Goal: Task Accomplishment & Management: Manage account settings

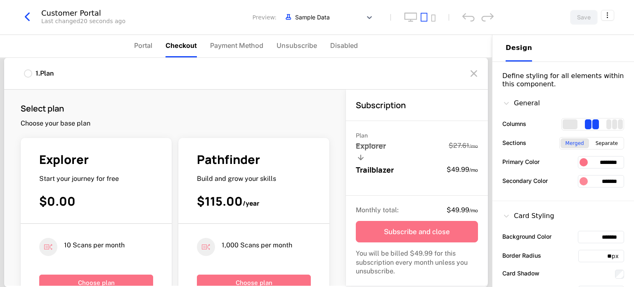
click at [63, 14] on div "Customer Portal" at bounding box center [83, 12] width 84 height 7
click at [27, 16] on icon "button" at bounding box center [27, 16] width 15 height 15
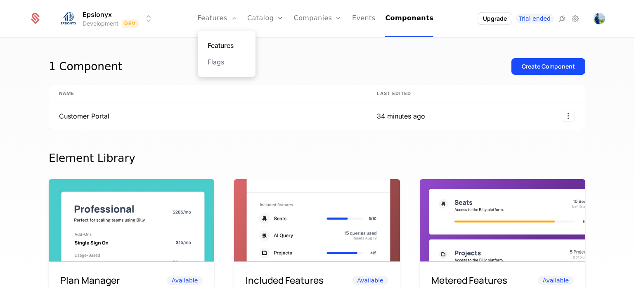
click at [230, 42] on link "Features" at bounding box center [227, 45] width 38 height 10
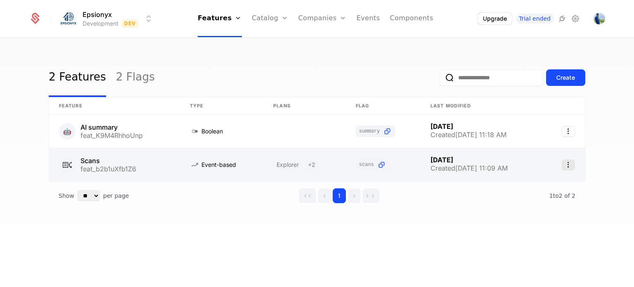
click at [334, 165] on icon "Select action" at bounding box center [568, 164] width 13 height 11
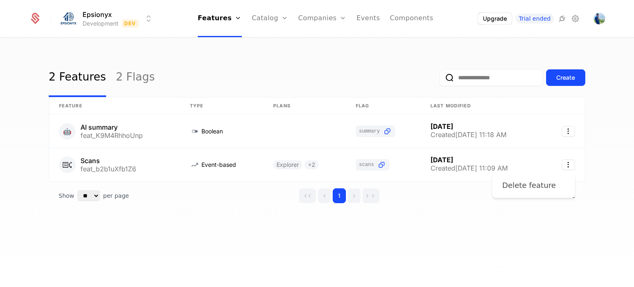
click at [334, 186] on div "Delete feature" at bounding box center [530, 186] width 54 height 12
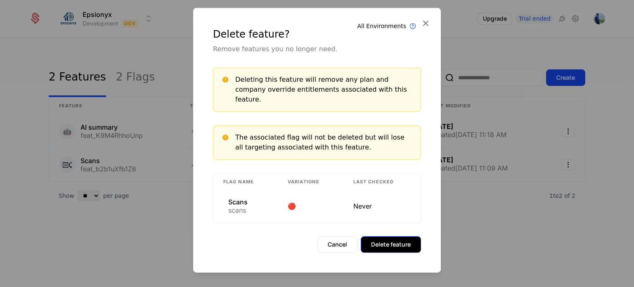
click at [334, 240] on button "Delete feature" at bounding box center [391, 244] width 60 height 17
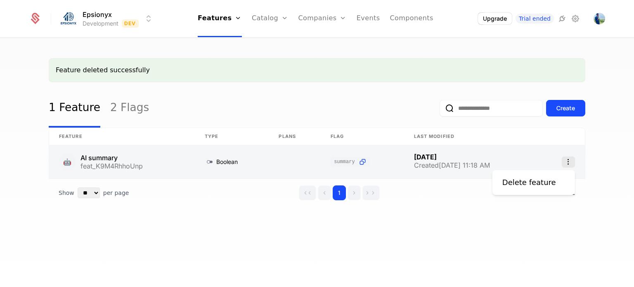
click at [334, 160] on icon "Select action" at bounding box center [568, 162] width 13 height 11
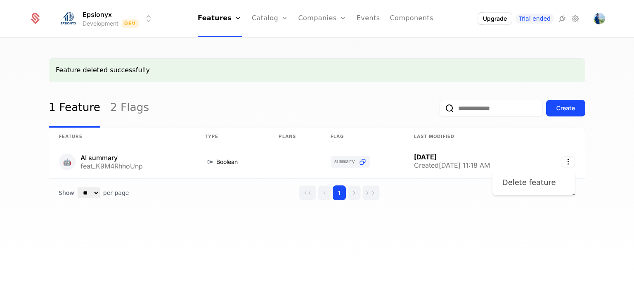
click at [334, 180] on div "Delete feature" at bounding box center [530, 183] width 54 height 12
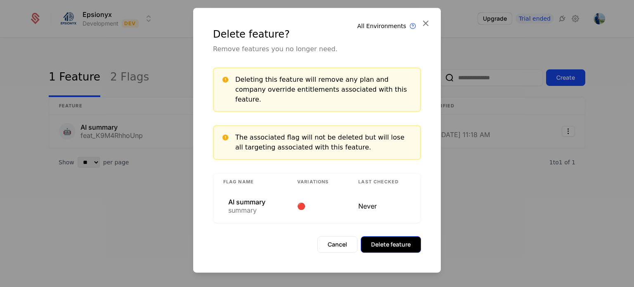
click at [334, 236] on button "Delete feature" at bounding box center [391, 244] width 60 height 17
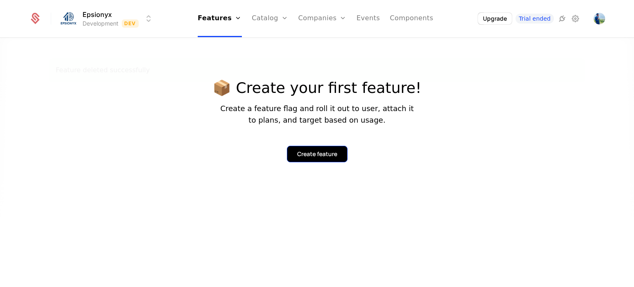
click at [299, 150] on div "Create feature" at bounding box center [317, 154] width 40 height 8
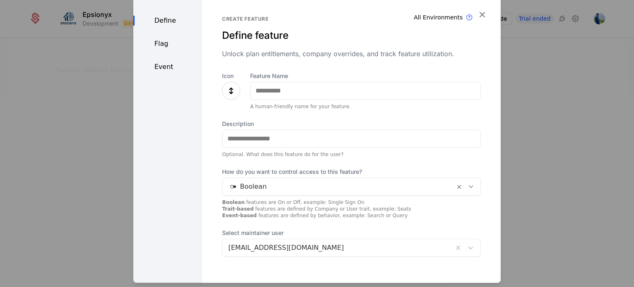
click at [232, 85] on icon at bounding box center [231, 90] width 10 height 10
click at [229, 90] on icon at bounding box center [231, 90] width 10 height 10
click at [334, 13] on icon "button" at bounding box center [482, 14] width 11 height 11
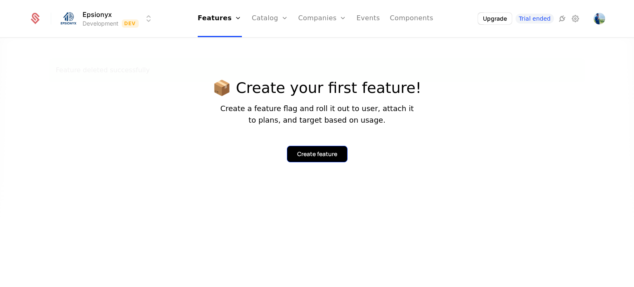
click at [310, 154] on div "Create feature" at bounding box center [317, 154] width 40 height 8
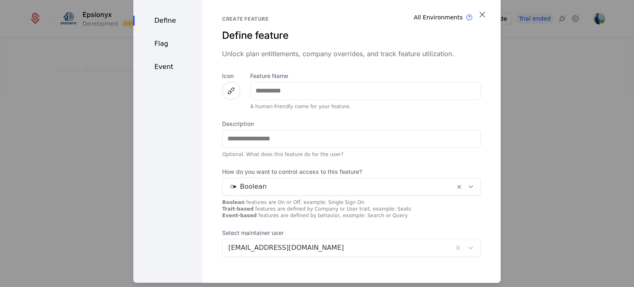
click at [226, 93] on icon at bounding box center [231, 90] width 10 height 10
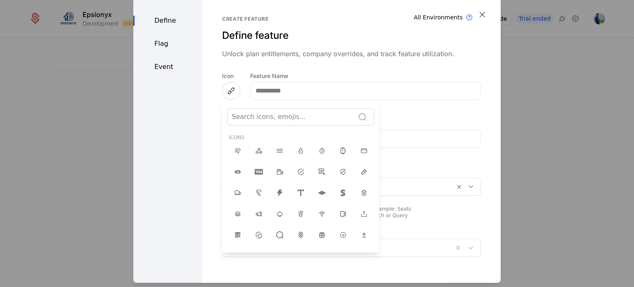
click at [266, 117] on div at bounding box center [291, 117] width 119 height 12
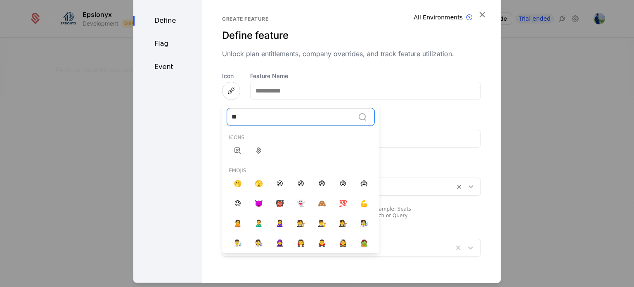
type input "*"
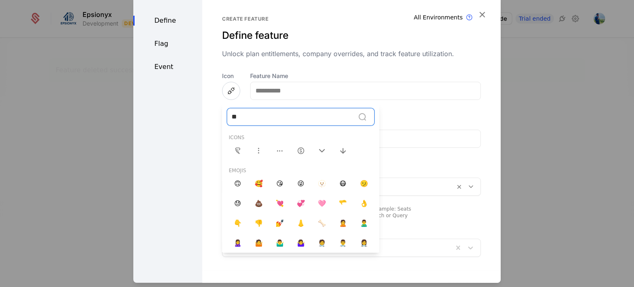
type input "*"
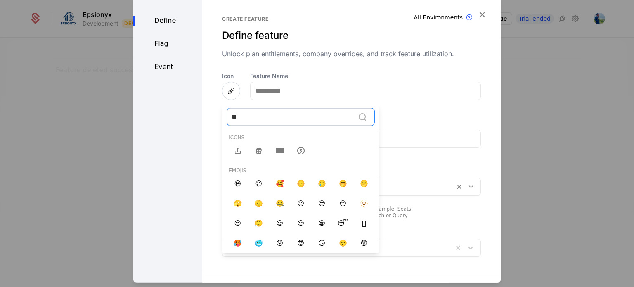
type input "*"
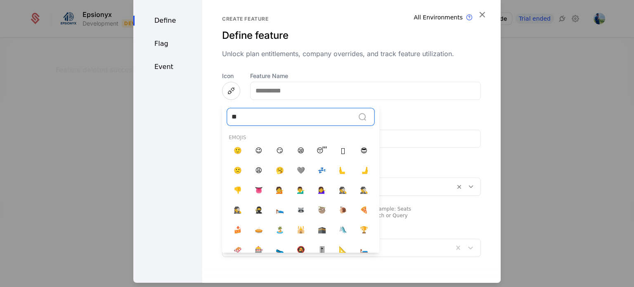
type input "*"
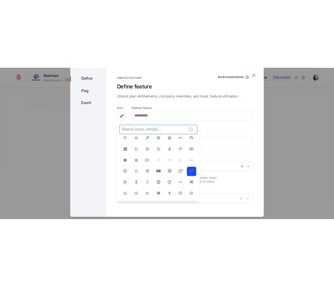
scroll to position [186, 0]
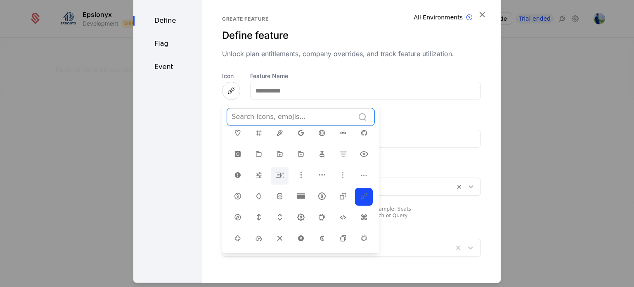
click at [277, 170] on icon at bounding box center [280, 175] width 10 height 10
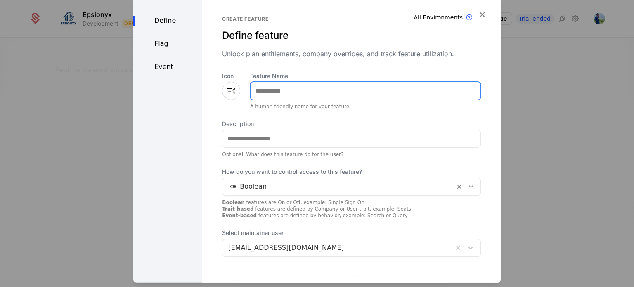
click at [264, 93] on input "Feature Name" at bounding box center [366, 90] width 230 height 17
type input "*******"
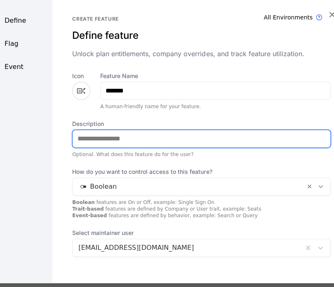
click at [86, 141] on input "Description" at bounding box center [202, 138] width 258 height 17
click at [126, 139] on input "**********" at bounding box center [202, 138] width 258 height 17
type input "**********"
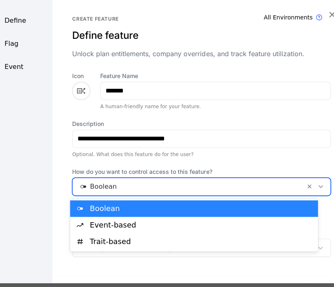
click at [318, 187] on icon at bounding box center [321, 186] width 7 height 7
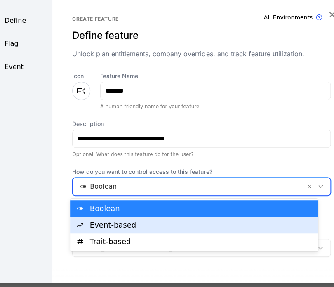
click at [137, 225] on div "Event-based" at bounding box center [202, 224] width 224 height 7
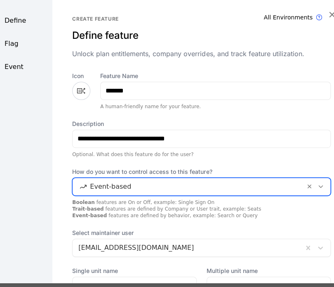
scroll to position [78, 0]
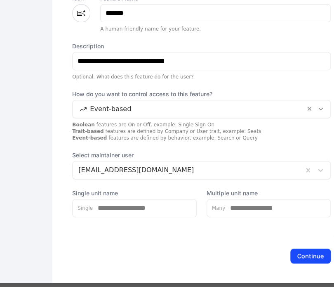
click at [289, 246] on div "Continue" at bounding box center [201, 255] width 299 height 55
click at [293, 253] on button "Continue" at bounding box center [311, 255] width 40 height 15
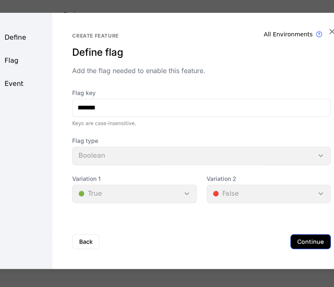
scroll to position [0, 0]
click at [291, 234] on button "Continue" at bounding box center [311, 241] width 40 height 15
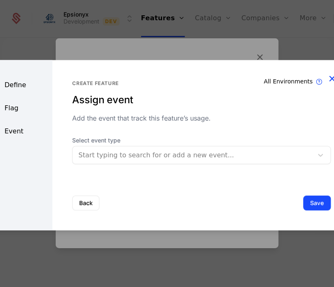
click at [331, 78] on icon "button" at bounding box center [332, 78] width 11 height 11
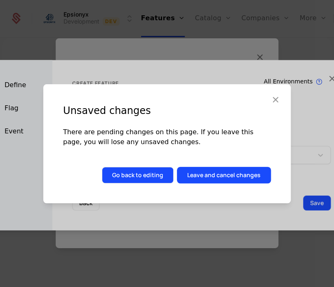
click at [133, 178] on button "Go back to editing" at bounding box center [138, 175] width 72 height 17
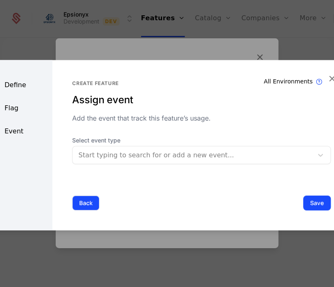
click at [83, 203] on button "Back" at bounding box center [85, 202] width 27 height 15
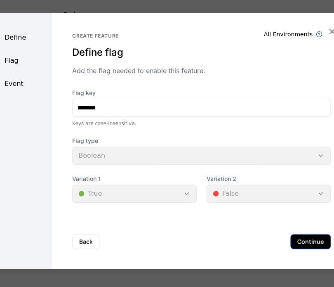
click at [304, 240] on button "Continue" at bounding box center [311, 241] width 40 height 15
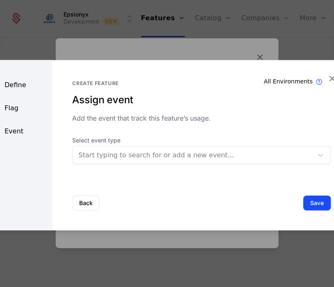
click at [145, 155] on div at bounding box center [192, 155] width 229 height 12
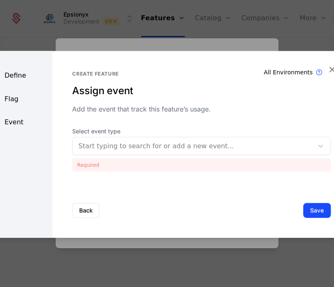
click at [81, 145] on div at bounding box center [192, 146] width 229 height 12
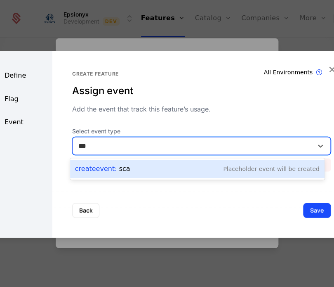
type input "****"
click at [100, 168] on span "Create Event :" at bounding box center [97, 169] width 44 height 8
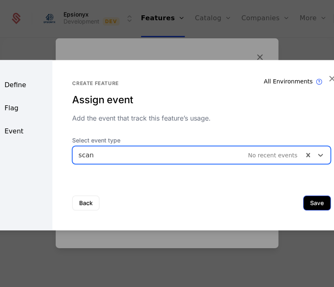
click at [315, 201] on button "Save" at bounding box center [318, 202] width 28 height 15
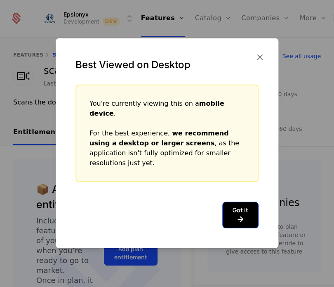
click at [233, 203] on button "Got it" at bounding box center [241, 215] width 36 height 26
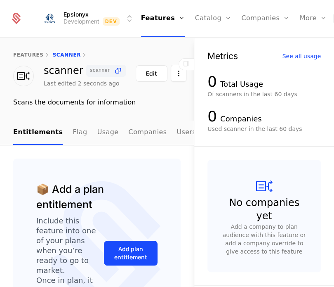
click at [110, 183] on div "Add plan entitlement" at bounding box center [131, 253] width 54 height 143
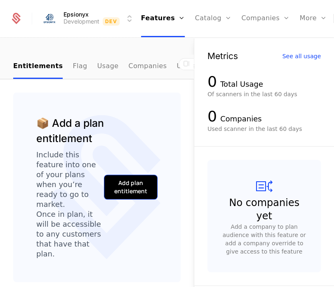
click at [122, 195] on div "Add plan entitlement" at bounding box center [130, 187] width 33 height 17
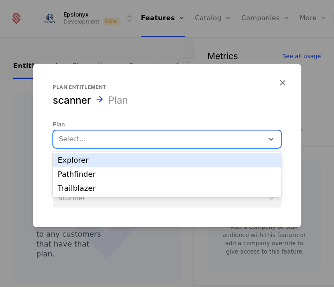
click at [92, 135] on div at bounding box center [158, 139] width 199 height 12
click at [76, 162] on div "Explorer" at bounding box center [167, 160] width 219 height 7
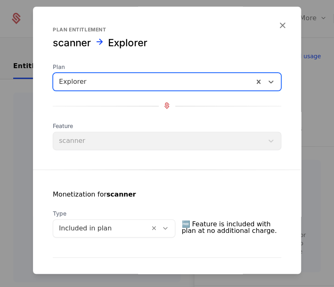
click at [82, 143] on div "Feature scanner" at bounding box center [167, 136] width 229 height 28
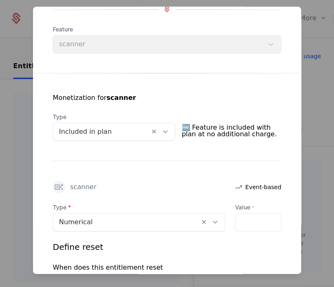
scroll to position [97, 0]
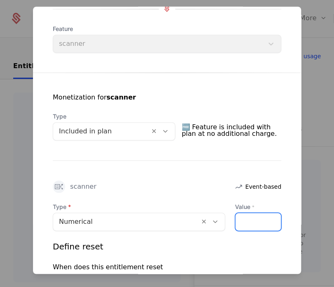
click at [238, 215] on input "Value *" at bounding box center [258, 221] width 45 height 17
type input "*"
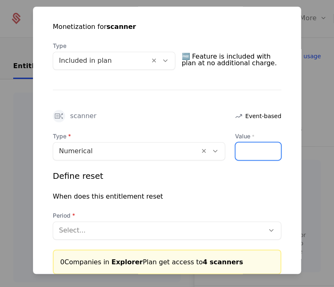
scroll to position [210, 0]
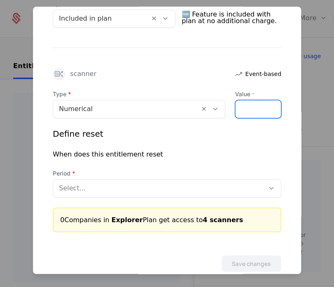
type input "*"
drag, startPoint x: 242, startPoint y: 104, endPoint x: 218, endPoint y: 104, distance: 24.0
click at [218, 104] on div "Type Numerical Value * *" at bounding box center [167, 104] width 229 height 28
type input "*"
click at [138, 187] on div at bounding box center [159, 189] width 200 height 12
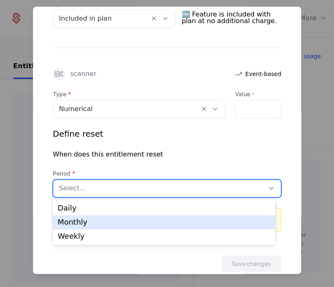
click at [114, 222] on div "Monthly" at bounding box center [164, 221] width 213 height 7
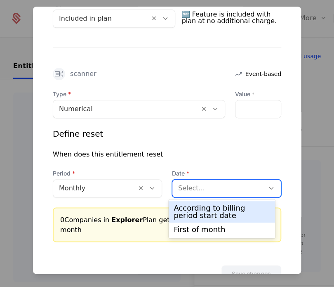
click at [201, 189] on div at bounding box center [218, 189] width 81 height 12
click at [197, 208] on div "According to billing period start date" at bounding box center [222, 211] width 96 height 15
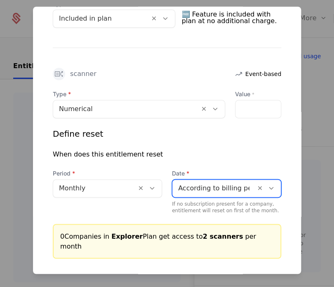
scroll to position [243, 0]
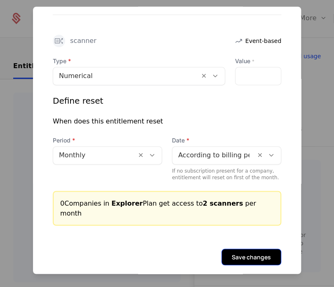
click at [247, 249] on button "Save changes" at bounding box center [252, 257] width 60 height 17
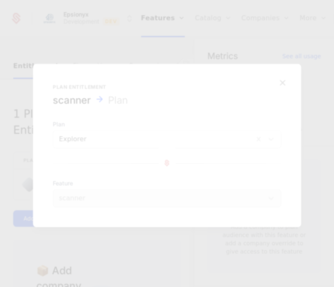
scroll to position [0, 0]
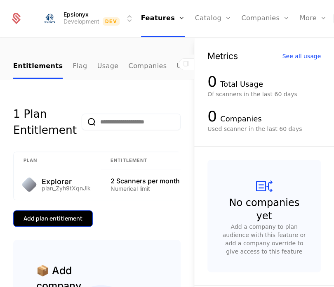
click at [81, 223] on div "Add plan entitlement" at bounding box center [53, 218] width 59 height 8
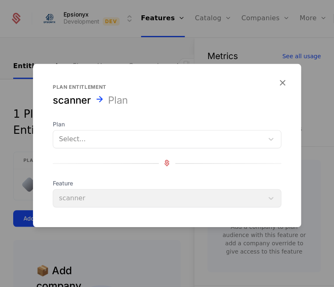
click at [83, 140] on div at bounding box center [158, 139] width 199 height 12
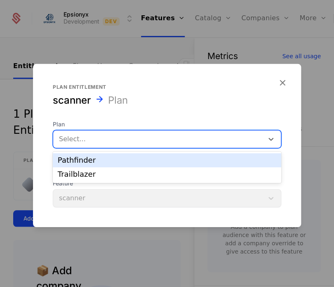
click at [81, 159] on div "Pathfinder" at bounding box center [167, 160] width 219 height 7
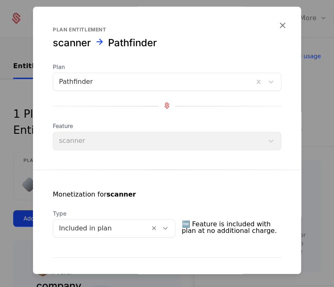
click at [135, 124] on span "Feature" at bounding box center [167, 126] width 229 height 8
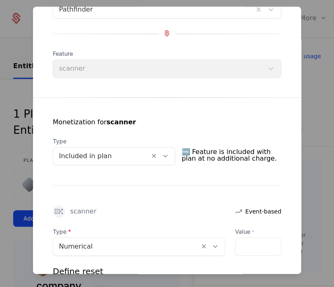
scroll to position [79, 0]
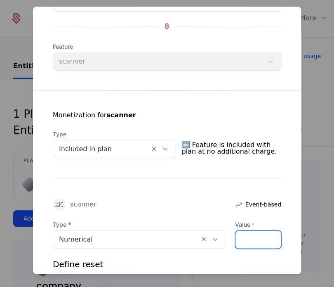
click at [244, 240] on input "Value *" at bounding box center [258, 239] width 45 height 17
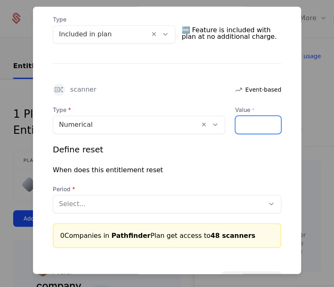
type input "**"
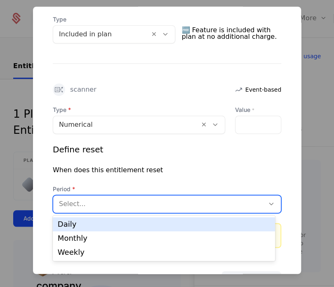
click at [157, 205] on div at bounding box center [159, 204] width 200 height 12
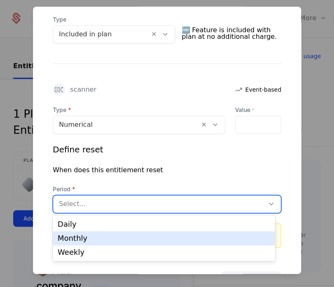
click at [126, 236] on div "Monthly" at bounding box center [164, 238] width 213 height 7
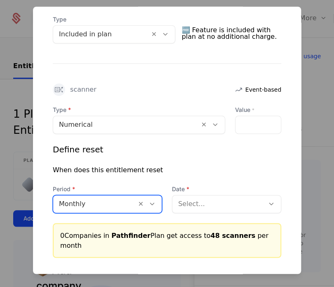
scroll to position [226, 0]
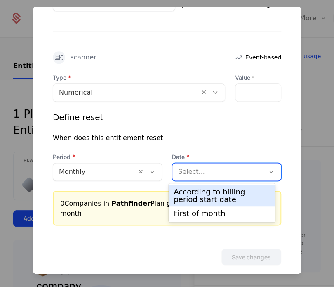
click at [211, 168] on div at bounding box center [218, 172] width 81 height 12
click at [206, 198] on div "According to billing period start date" at bounding box center [222, 195] width 96 height 15
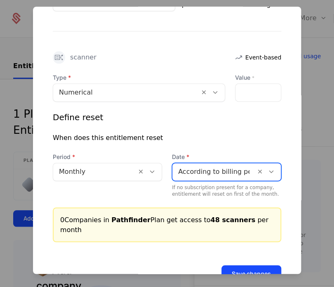
scroll to position [243, 0]
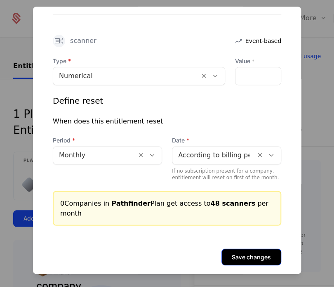
click at [245, 252] on button "Save changes" at bounding box center [252, 257] width 60 height 17
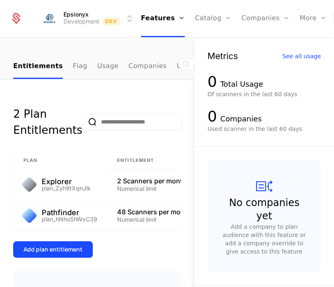
click at [107, 99] on div "2 Plan Entitlements" at bounding box center [97, 115] width 168 height 46
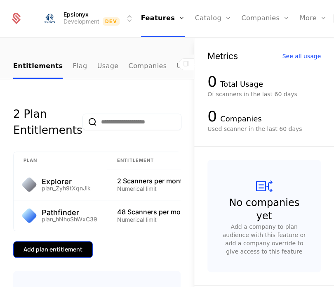
click at [52, 254] on div "Add plan entitlement" at bounding box center [53, 249] width 59 height 8
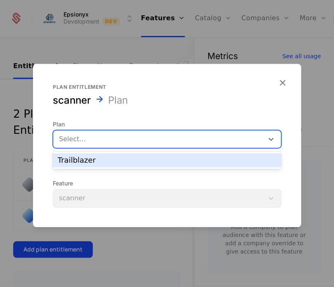
click at [126, 141] on div at bounding box center [158, 139] width 199 height 12
click at [121, 157] on div "Trailblazer" at bounding box center [167, 160] width 219 height 7
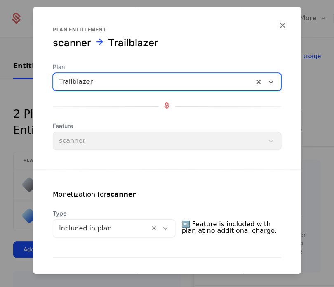
click at [134, 166] on form "Plan entitlement scanner Trailblazer Plan option Trailblazer, selected. Select …" at bounding box center [167, 254] width 268 height 495
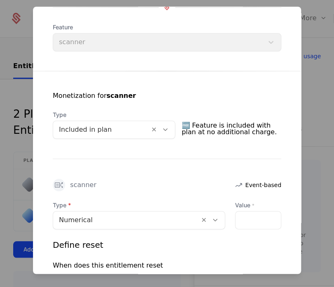
scroll to position [137, 0]
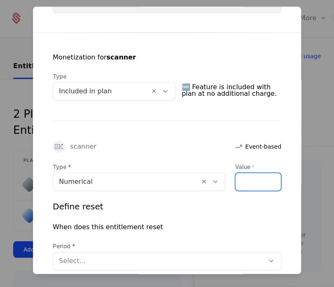
click at [254, 178] on input "Value *" at bounding box center [258, 181] width 45 height 17
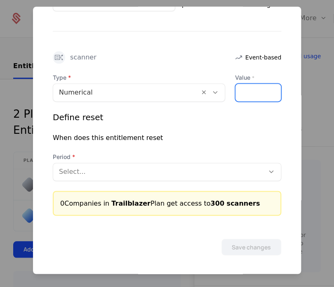
type input "***"
click at [122, 167] on div at bounding box center [159, 172] width 200 height 12
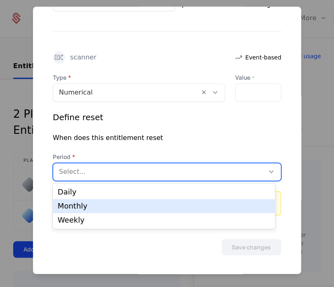
click at [93, 208] on div "Monthly" at bounding box center [164, 205] width 213 height 7
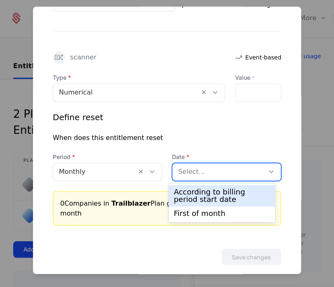
click at [183, 170] on div at bounding box center [218, 172] width 81 height 12
click at [179, 194] on div "According to billing period start date" at bounding box center [222, 195] width 96 height 15
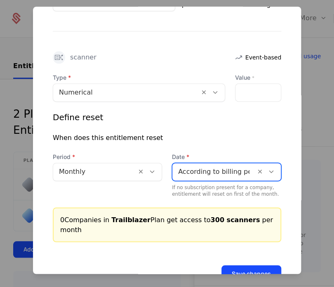
scroll to position [243, 0]
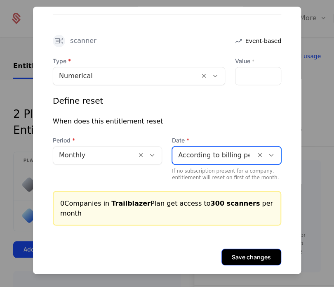
click at [226, 249] on button "Save changes" at bounding box center [252, 257] width 60 height 17
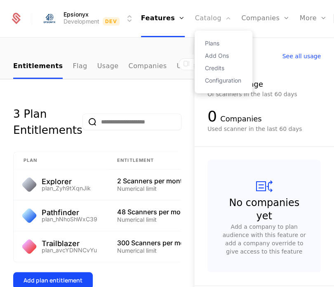
click at [199, 17] on link "Catalog" at bounding box center [213, 18] width 37 height 37
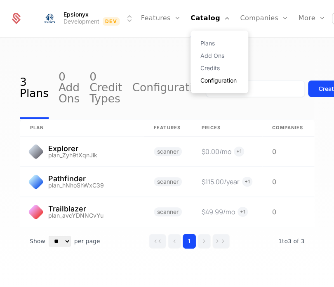
click at [210, 78] on link "Configuration" at bounding box center [220, 81] width 38 height 6
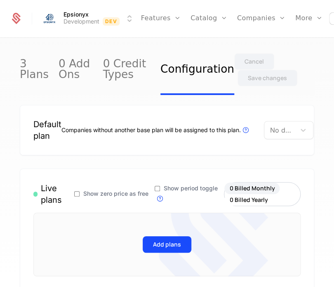
click at [282, 132] on div at bounding box center [280, 130] width 20 height 12
click at [271, 125] on div "No default plan selected" at bounding box center [280, 130] width 31 height 15
type input "********"
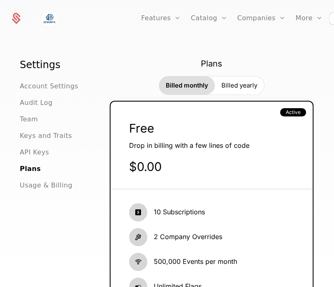
click at [256, 126] on div "Free" at bounding box center [211, 128] width 165 height 16
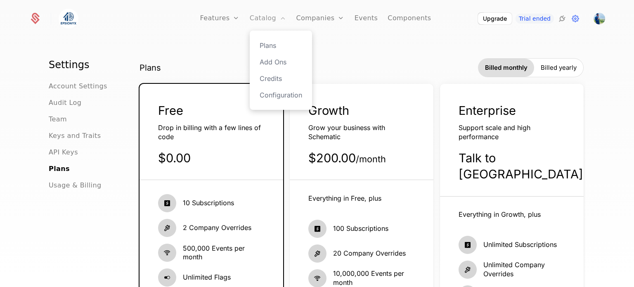
click at [264, 17] on link "Catalog" at bounding box center [268, 18] width 37 height 37
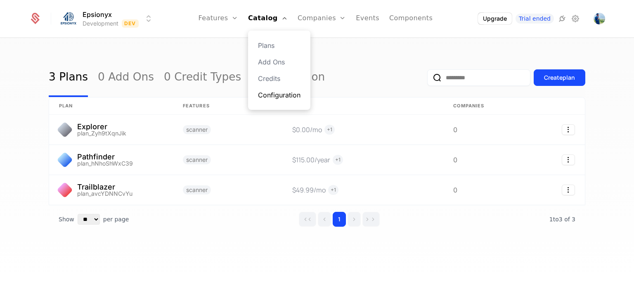
click at [275, 95] on link "Configuration" at bounding box center [279, 95] width 43 height 10
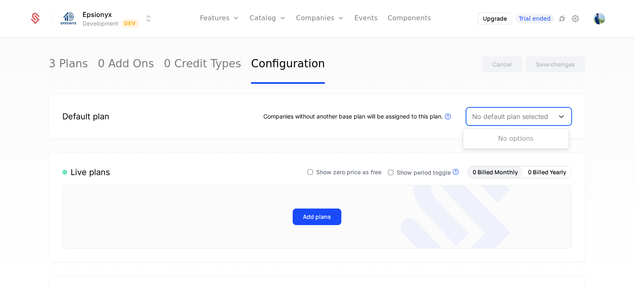
click at [334, 116] on div at bounding box center [510, 117] width 76 height 12
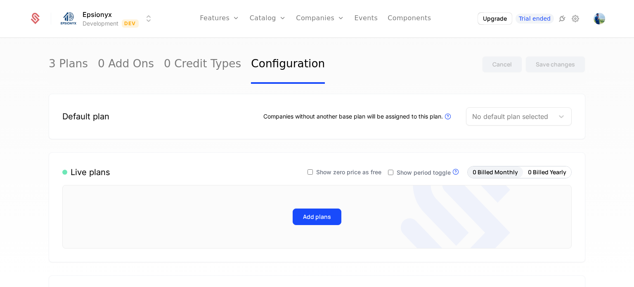
click at [334, 117] on div "Companies without another base plan will be assigned to this plan. Plans that a…" at bounding box center [358, 116] width 190 height 10
click at [58, 66] on link "3 Plans" at bounding box center [68, 64] width 39 height 39
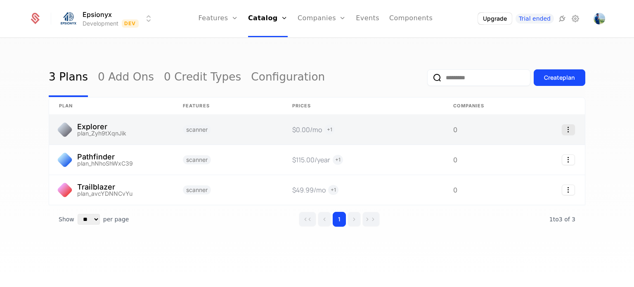
click at [334, 130] on icon "Select action" at bounding box center [568, 129] width 13 height 11
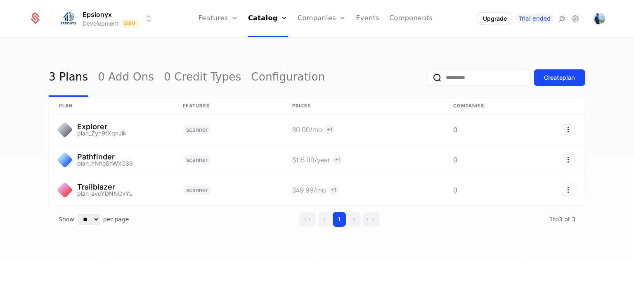
click at [177, 112] on th "Features" at bounding box center [227, 105] width 109 height 17
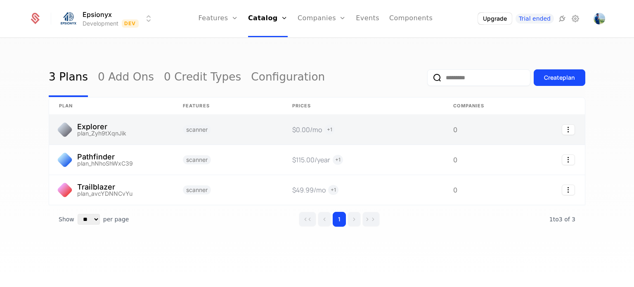
click at [181, 125] on link at bounding box center [227, 130] width 109 height 30
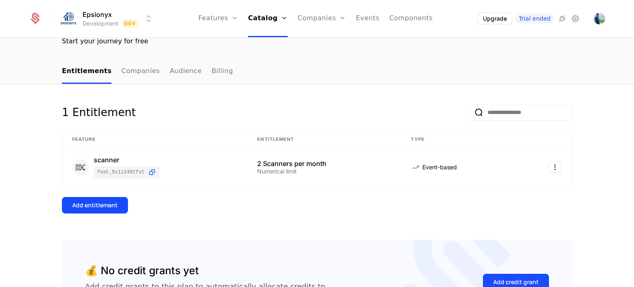
scroll to position [67, 0]
click at [334, 165] on html "Epsionyx Development Dev Features Features Flags Catalog Plans Add Ons Credits …" at bounding box center [317, 143] width 634 height 287
click at [334, 206] on div "Edit" at bounding box center [493, 206] width 14 height 12
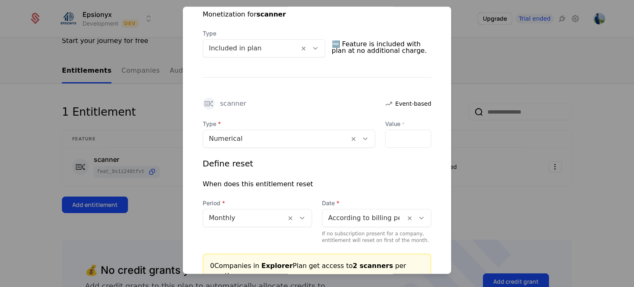
scroll to position [243, 0]
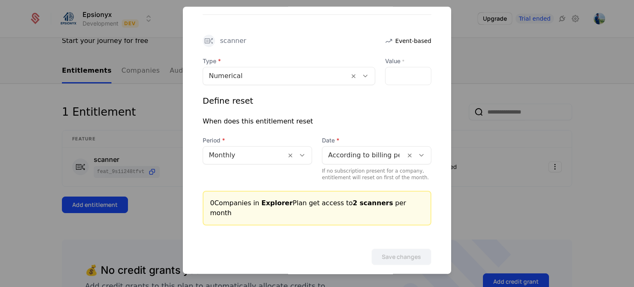
click at [143, 101] on div at bounding box center [317, 143] width 634 height 287
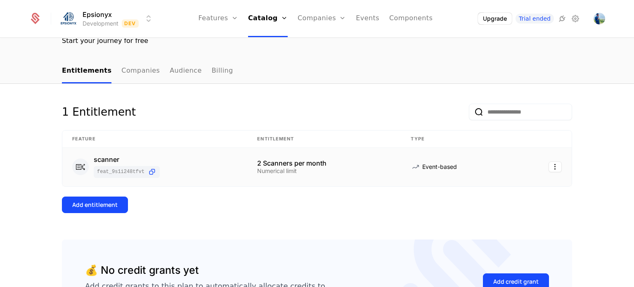
click at [219, 164] on div "scanner feat_9s1i248TFVT" at bounding box center [154, 167] width 165 height 22
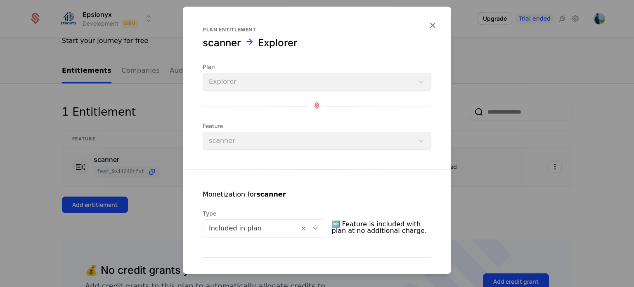
click at [141, 53] on div at bounding box center [317, 143] width 634 height 287
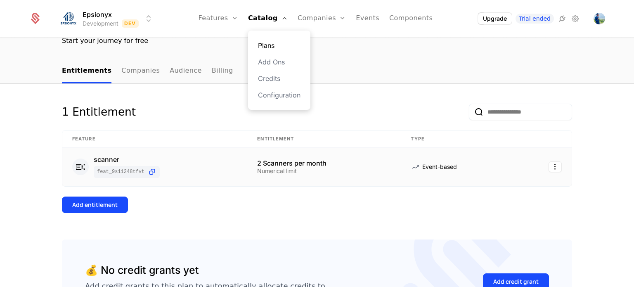
click at [276, 44] on link "Plans" at bounding box center [279, 45] width 43 height 10
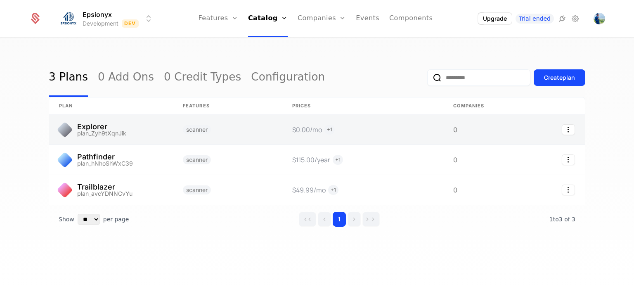
click at [165, 124] on link at bounding box center [111, 130] width 124 height 30
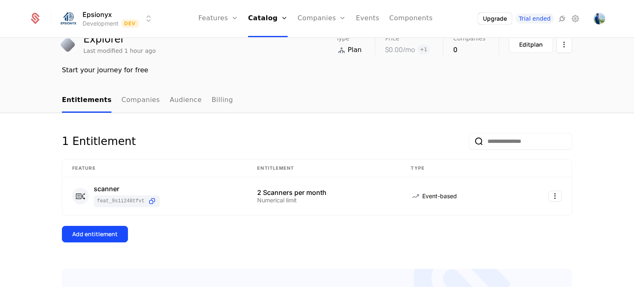
scroll to position [38, 0]
click at [271, 43] on link "Plans" at bounding box center [279, 45] width 43 height 10
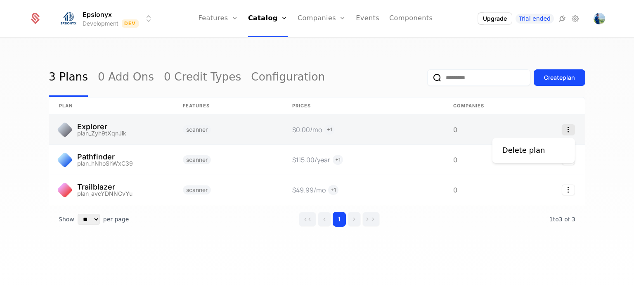
click at [334, 128] on icon "Select action" at bounding box center [568, 129] width 13 height 11
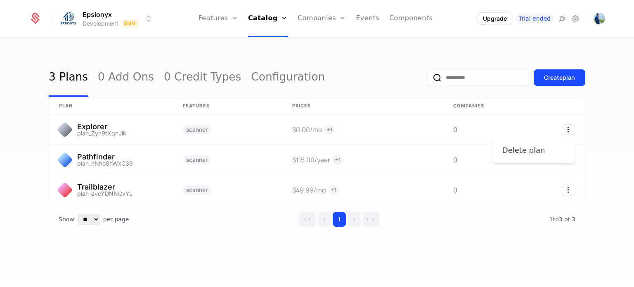
click at [334, 151] on div "Delete plan" at bounding box center [524, 151] width 43 height 12
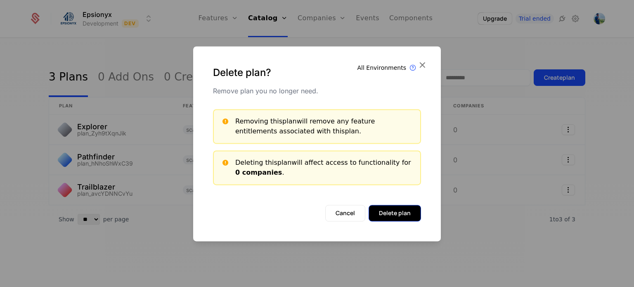
click at [334, 212] on button "Delete plan" at bounding box center [395, 213] width 52 height 17
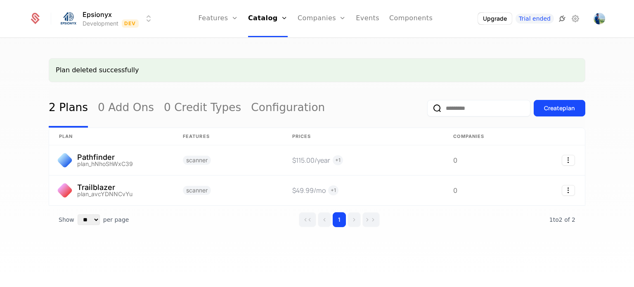
click at [334, 22] on icon at bounding box center [562, 19] width 10 height 10
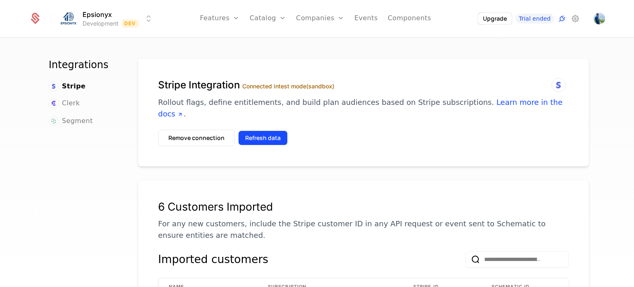
click at [250, 130] on button "Refresh data" at bounding box center [263, 137] width 50 height 15
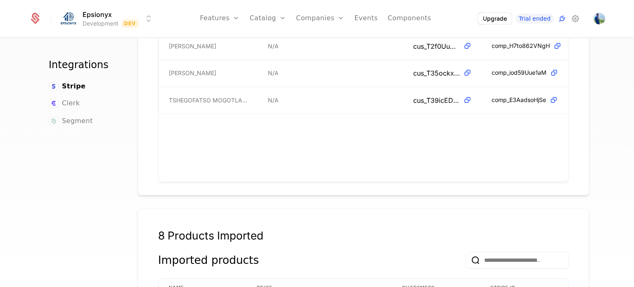
scroll to position [324, 0]
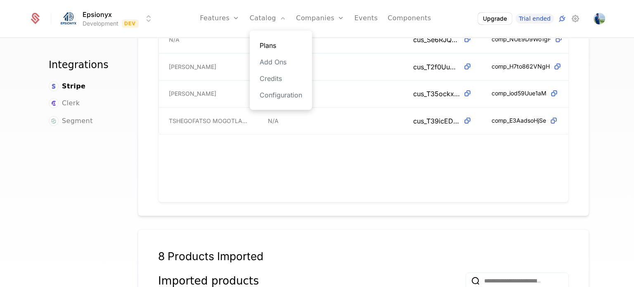
click at [277, 44] on link "Plans" at bounding box center [281, 45] width 43 height 10
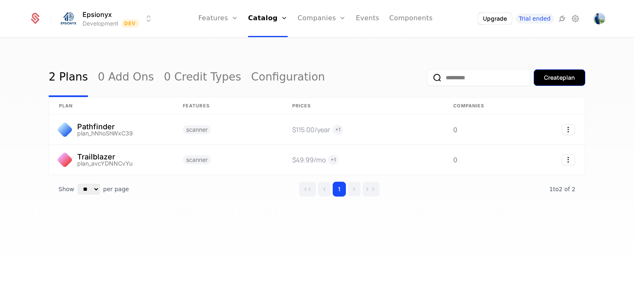
click at [334, 78] on div "Create plan" at bounding box center [559, 78] width 31 height 8
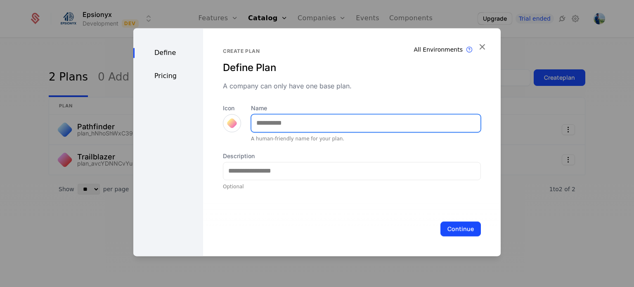
click at [304, 126] on input "Name" at bounding box center [365, 122] width 229 height 17
type input "********"
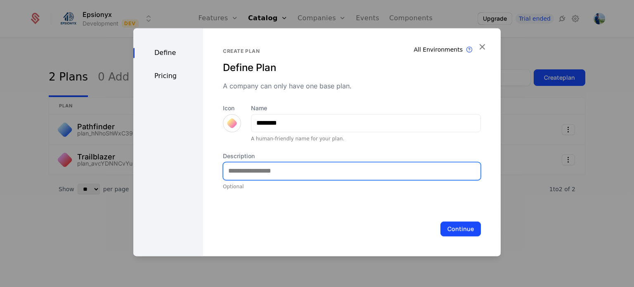
click at [279, 169] on input "Description" at bounding box center [351, 170] width 257 height 17
paste input "**********"
type input "**********"
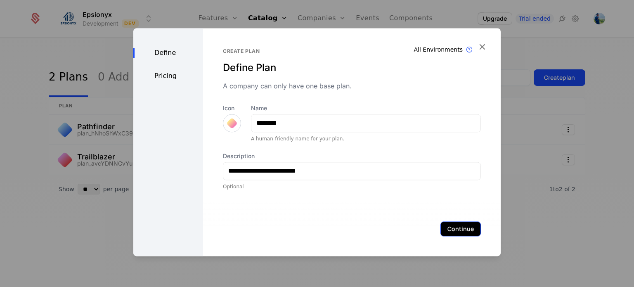
click at [334, 226] on button "Continue" at bounding box center [461, 228] width 40 height 15
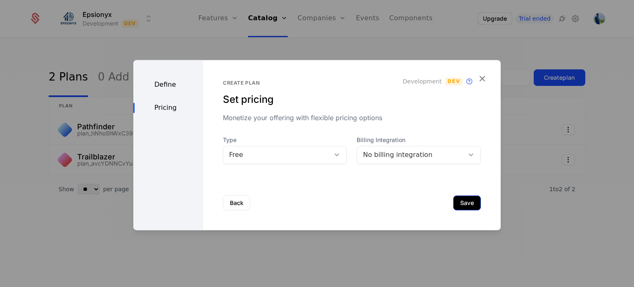
click at [334, 205] on button "Save" at bounding box center [467, 202] width 28 height 15
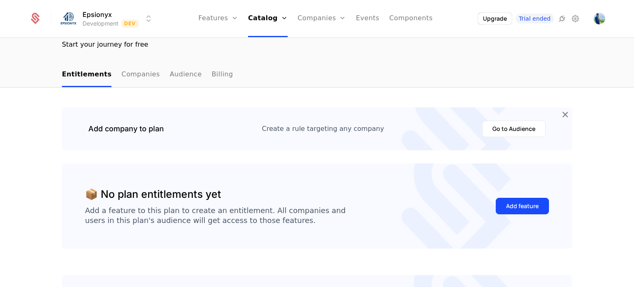
scroll to position [64, 0]
drag, startPoint x: 96, startPoint y: 128, endPoint x: 200, endPoint y: 131, distance: 104.5
click at [200, 131] on div "Add company to plan Create a rule targeting any company Go to Audience" at bounding box center [317, 128] width 484 height 17
click at [334, 139] on div "Add company to plan Create a rule targeting any company Go to Audience" at bounding box center [317, 128] width 510 height 43
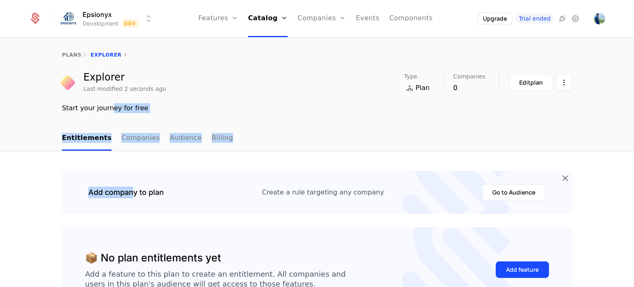
drag, startPoint x: 104, startPoint y: 109, endPoint x: 135, endPoint y: 185, distance: 82.2
click at [135, 185] on div "plans Explorer Explorer Last modified 2 seconds ago Type Plan Companies 0 Edit …" at bounding box center [317, 162] width 634 height 249
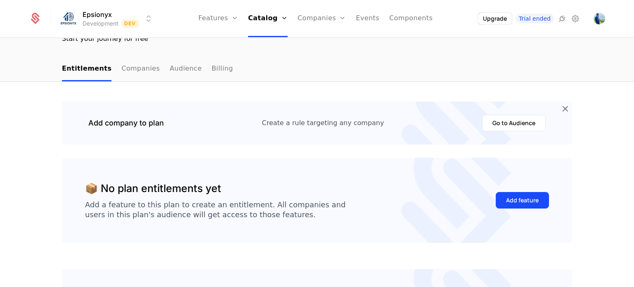
click at [180, 138] on div "Add company to plan Create a rule targeting any company Go to Audience" at bounding box center [317, 123] width 510 height 43
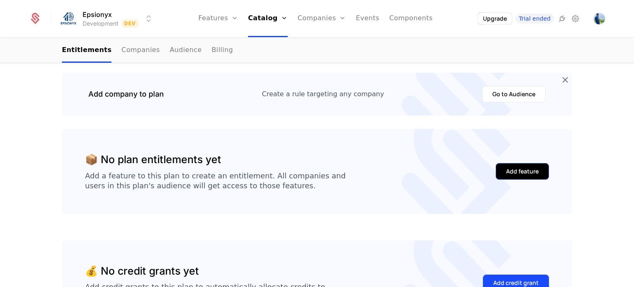
click at [334, 171] on div "Add feature" at bounding box center [522, 171] width 33 height 8
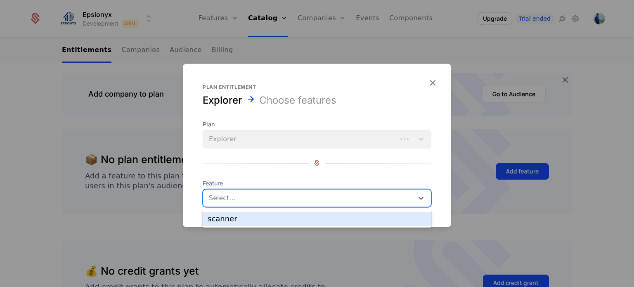
click at [276, 199] on div at bounding box center [309, 198] width 199 height 12
click at [261, 216] on div "scanner" at bounding box center [317, 218] width 219 height 7
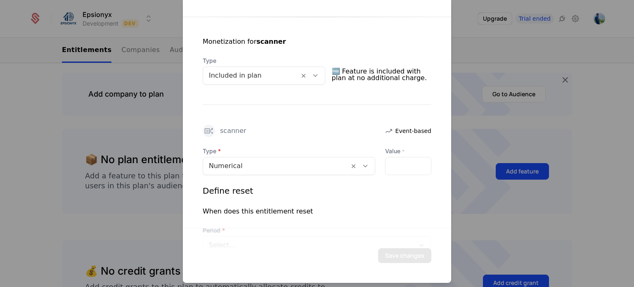
scroll to position [152, 0]
click at [334, 163] on input "*" at bounding box center [408, 165] width 45 height 17
type input "*"
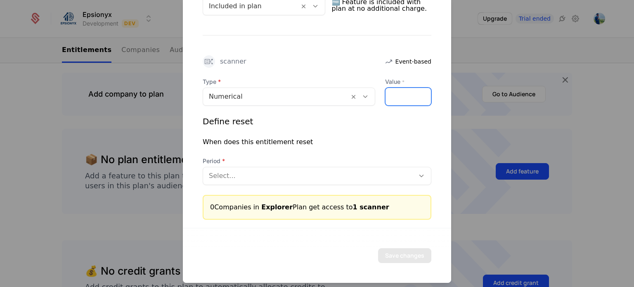
type input "*"
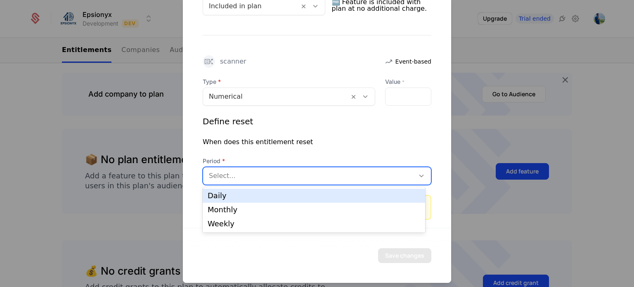
click at [299, 175] on div at bounding box center [309, 176] width 200 height 12
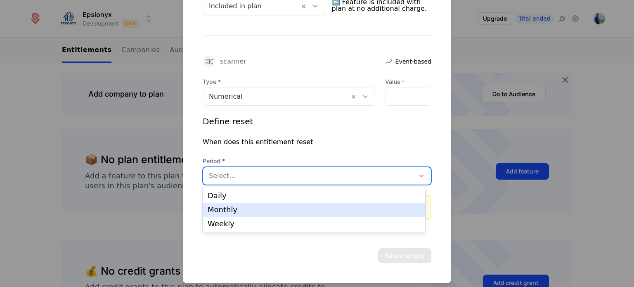
click at [256, 208] on div "Monthly" at bounding box center [314, 209] width 213 height 7
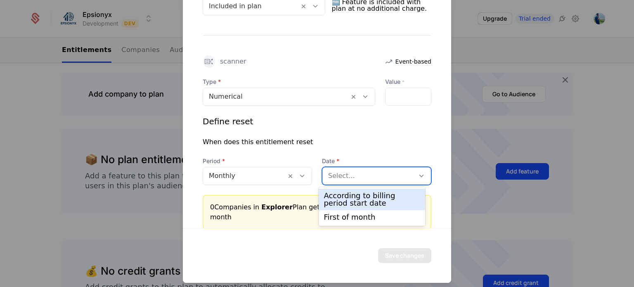
click at [334, 176] on div at bounding box center [368, 176] width 81 height 12
click at [334, 199] on div "According to billing period start date" at bounding box center [372, 199] width 96 height 15
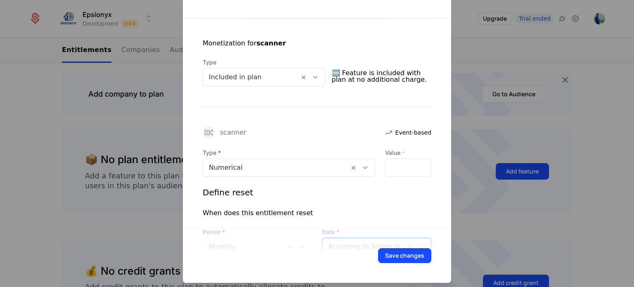
scroll to position [238, 0]
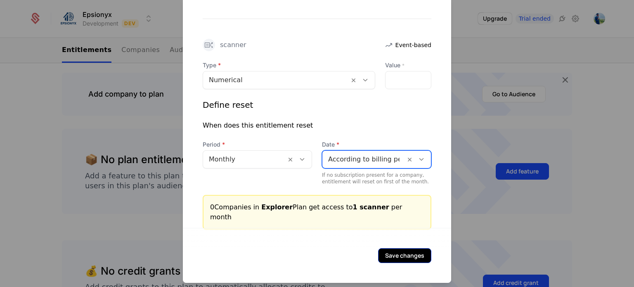
click at [334, 256] on button "Save changes" at bounding box center [404, 255] width 53 height 15
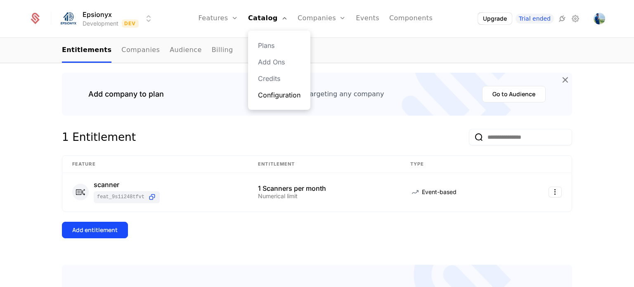
click at [287, 97] on link "Configuration" at bounding box center [279, 95] width 43 height 10
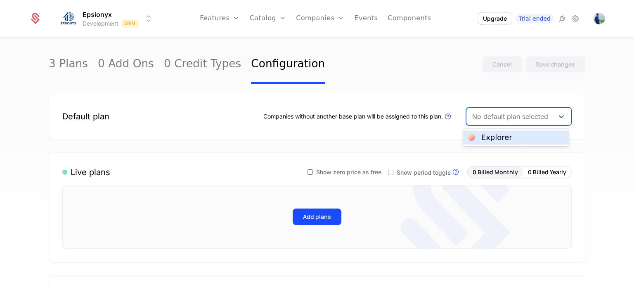
click at [334, 118] on div at bounding box center [510, 117] width 76 height 12
click at [334, 138] on div "Explorer" at bounding box center [496, 137] width 31 height 7
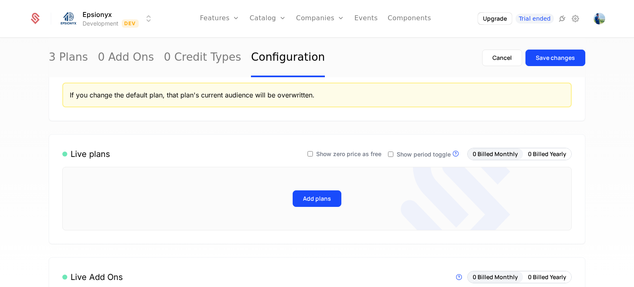
scroll to position [10, 0]
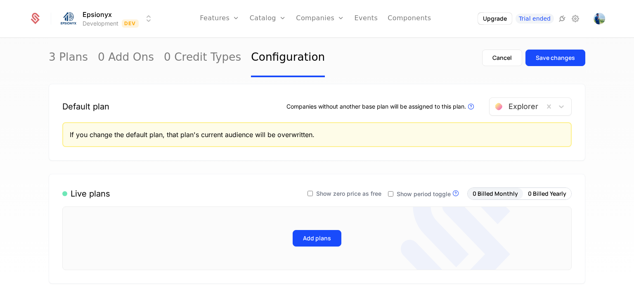
click at [334, 77] on div "3 Plans 0 Add Ons 0 Credit Types Configuration Cancel Save changes" at bounding box center [317, 57] width 537 height 39
click at [334, 109] on div at bounding box center [517, 107] width 43 height 12
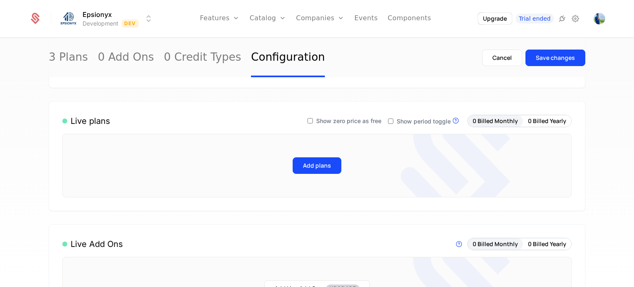
scroll to position [83, 0]
click at [301, 161] on button "Add plans" at bounding box center [317, 165] width 49 height 17
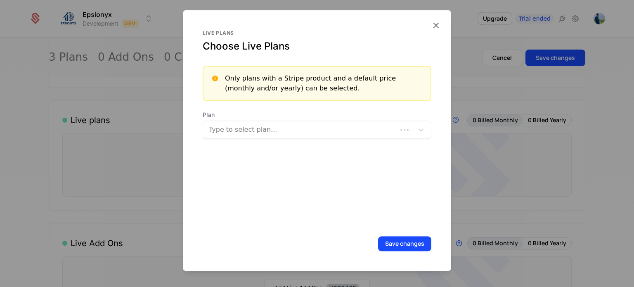
click at [286, 132] on div at bounding box center [301, 130] width 183 height 12
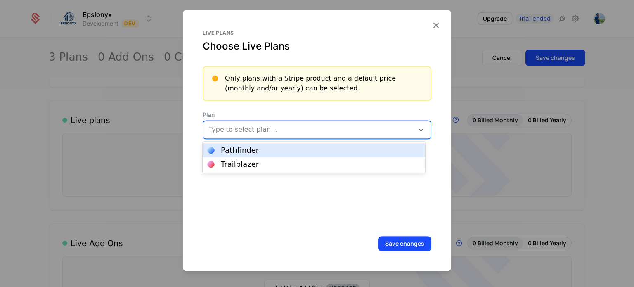
click at [280, 154] on div "Pathfinder" at bounding box center [314, 150] width 213 height 7
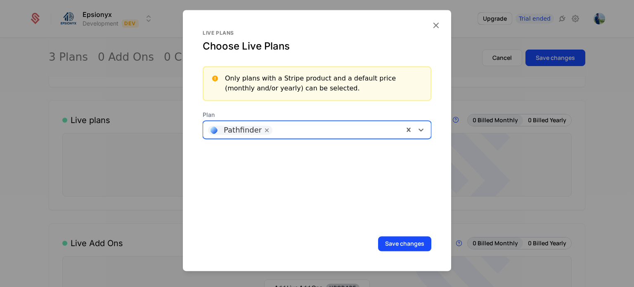
click at [334, 123] on div at bounding box center [338, 129] width 122 height 12
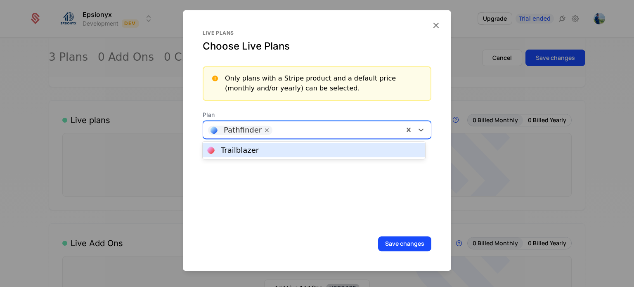
click at [315, 150] on div "Trailblazer" at bounding box center [314, 150] width 213 height 7
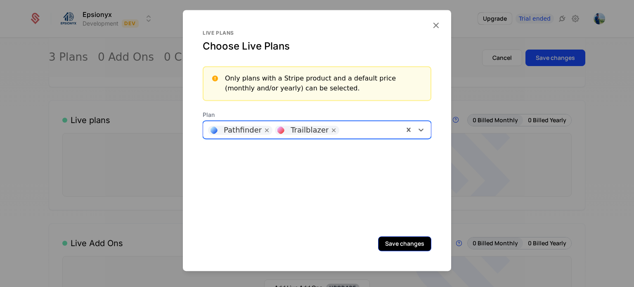
click at [334, 243] on button "Save changes" at bounding box center [404, 243] width 53 height 15
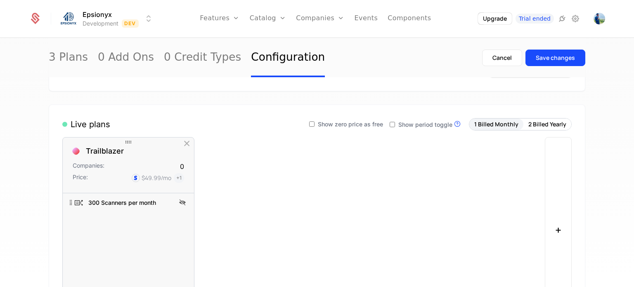
scroll to position [45, 0]
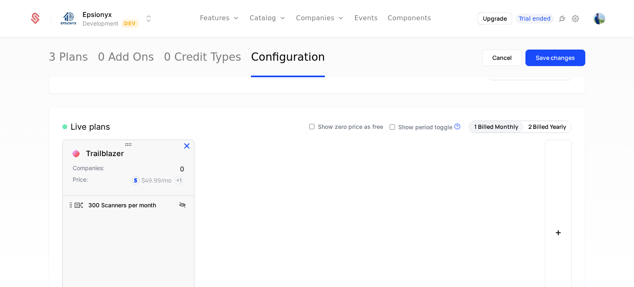
click at [183, 145] on icon "button" at bounding box center [187, 146] width 11 height 11
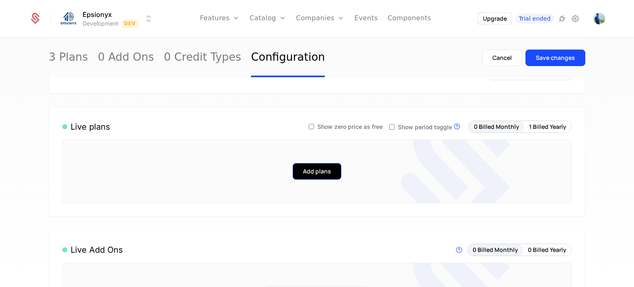
click at [315, 170] on button "Add plans" at bounding box center [317, 171] width 49 height 17
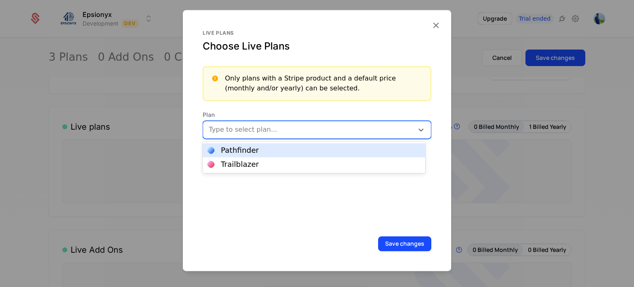
click at [244, 127] on div at bounding box center [309, 130] width 199 height 12
click at [244, 151] on div "Pathfinder" at bounding box center [240, 150] width 38 height 7
click at [288, 128] on div at bounding box center [338, 129] width 122 height 12
click at [274, 150] on div "Trailblazer" at bounding box center [314, 150] width 213 height 7
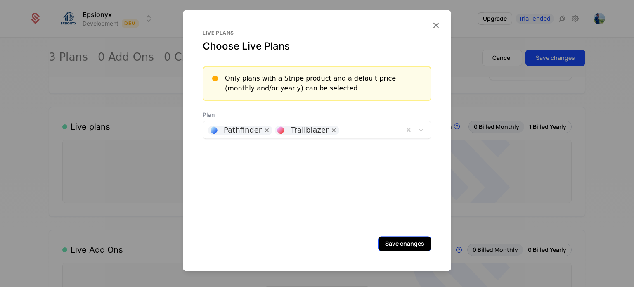
click at [334, 241] on button "Save changes" at bounding box center [404, 243] width 53 height 15
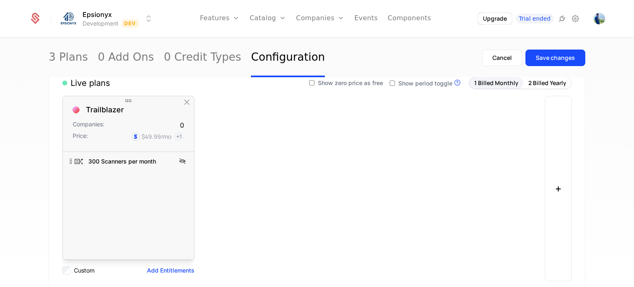
scroll to position [87, 0]
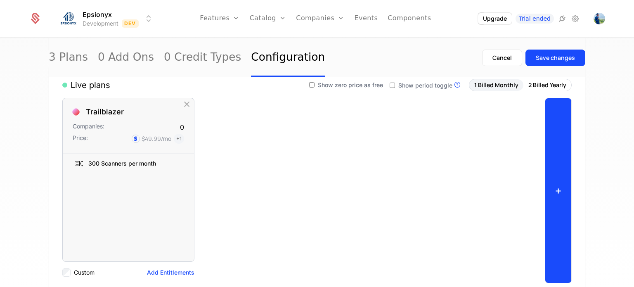
click at [334, 196] on button "+" at bounding box center [558, 190] width 27 height 185
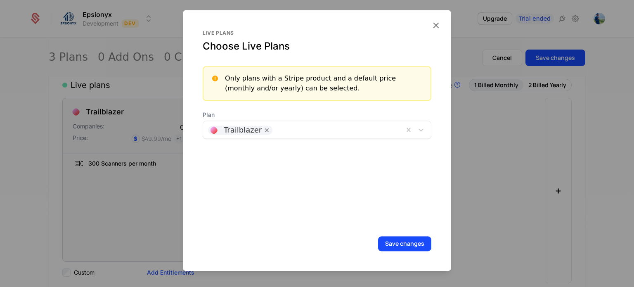
click at [325, 132] on div at bounding box center [338, 129] width 122 height 12
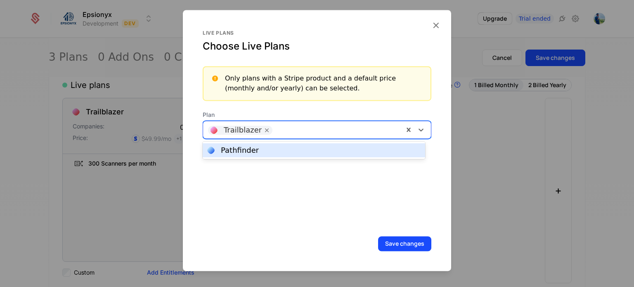
click at [303, 152] on div "Pathfinder" at bounding box center [314, 150] width 213 height 7
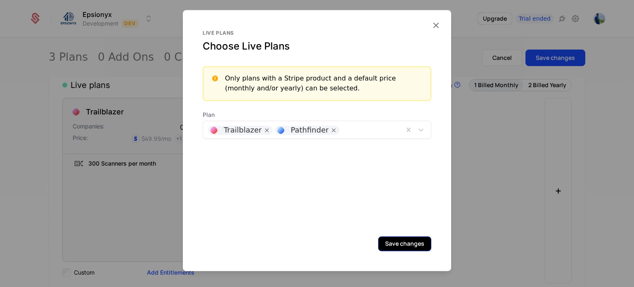
click at [334, 244] on button "Save changes" at bounding box center [404, 243] width 53 height 15
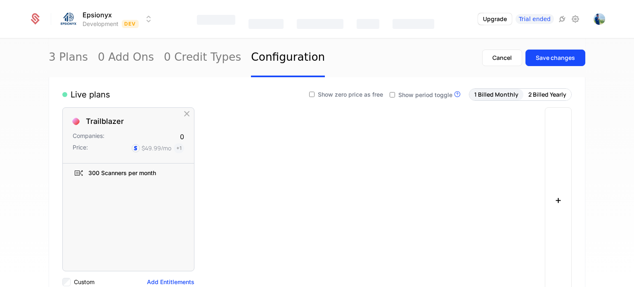
scroll to position [0, 0]
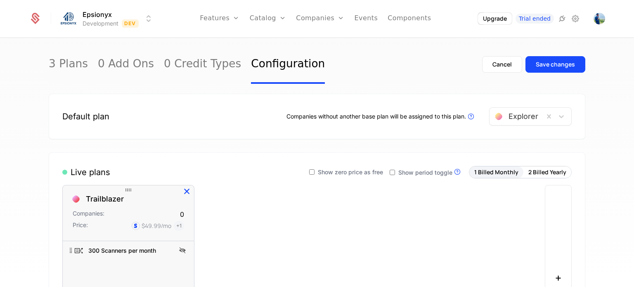
click at [182, 187] on icon "button" at bounding box center [187, 191] width 11 height 11
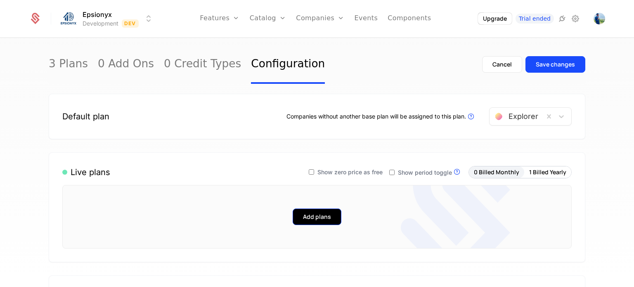
click at [301, 211] on button "Add plans" at bounding box center [317, 217] width 49 height 17
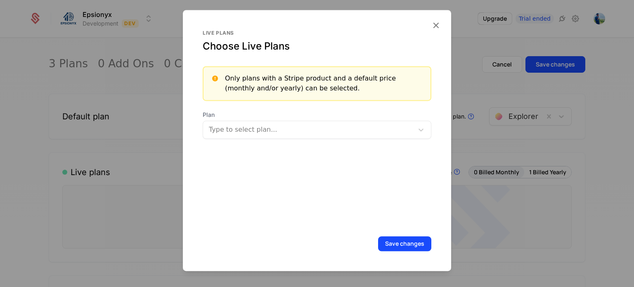
click at [263, 127] on div at bounding box center [309, 130] width 199 height 12
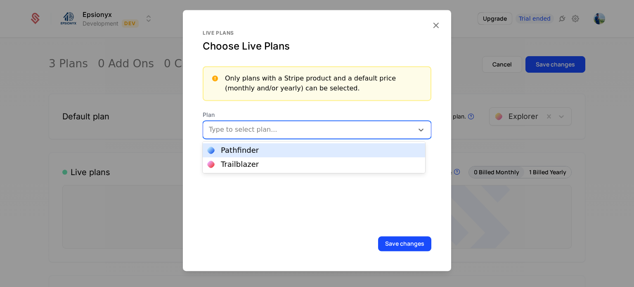
click at [252, 154] on div "Pathfinder" at bounding box center [314, 150] width 223 height 14
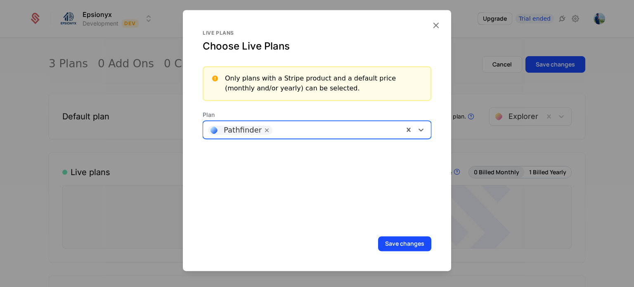
click button "Save changes" at bounding box center [404, 243] width 53 height 15
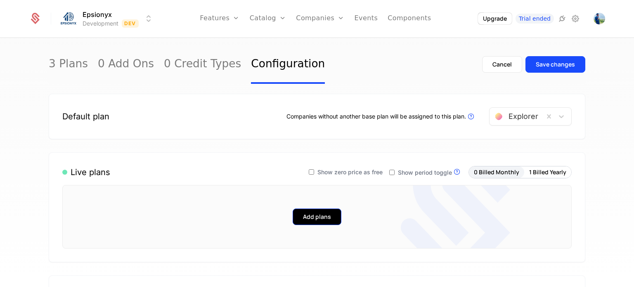
click at [307, 216] on button "Add plans" at bounding box center [317, 217] width 49 height 17
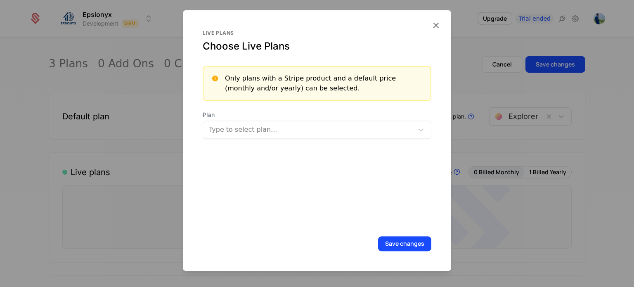
click at [277, 128] on div at bounding box center [309, 130] width 199 height 12
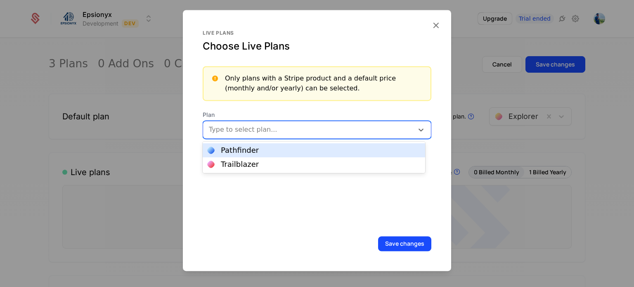
click at [247, 156] on div "Pathfinder" at bounding box center [314, 150] width 223 height 14
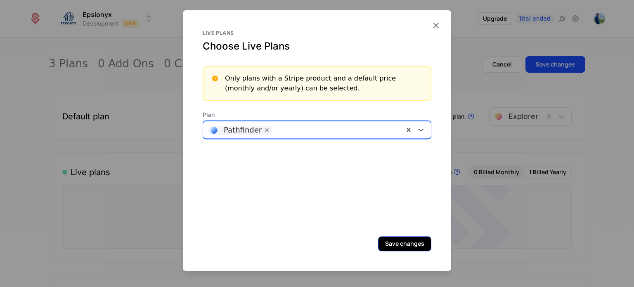
click at [334, 242] on button "Save changes" at bounding box center [404, 243] width 53 height 15
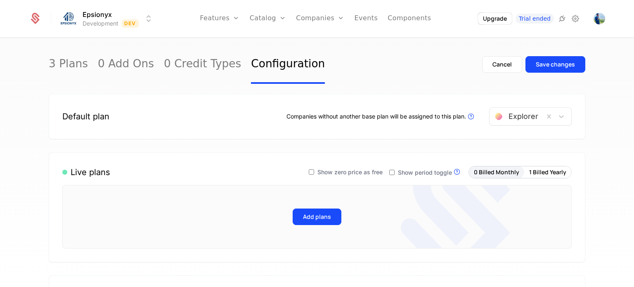
click at [334, 172] on label "Show period toggle" at bounding box center [420, 173] width 63 height 6
click at [314, 173] on icon at bounding box center [311, 172] width 7 height 7
click at [315, 217] on button "Add plans" at bounding box center [317, 217] width 49 height 17
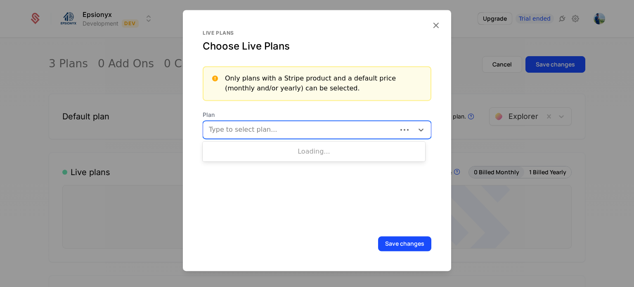
click at [266, 127] on div at bounding box center [301, 130] width 183 height 12
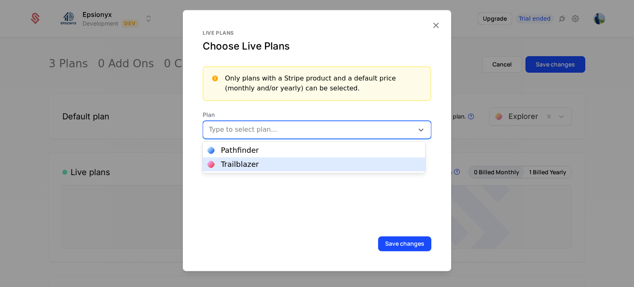
click at [258, 160] on div "Trailblazer" at bounding box center [314, 164] width 223 height 14
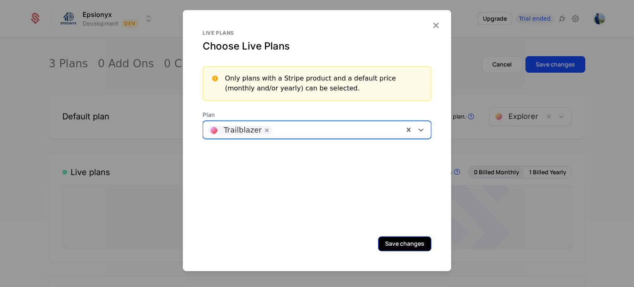
click at [334, 239] on button "Save changes" at bounding box center [404, 243] width 53 height 15
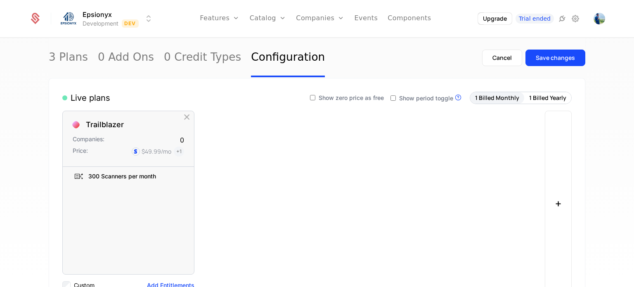
scroll to position [46, 0]
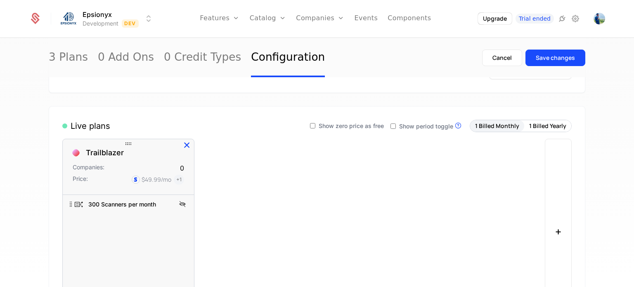
click at [186, 143] on icon "button" at bounding box center [187, 145] width 11 height 11
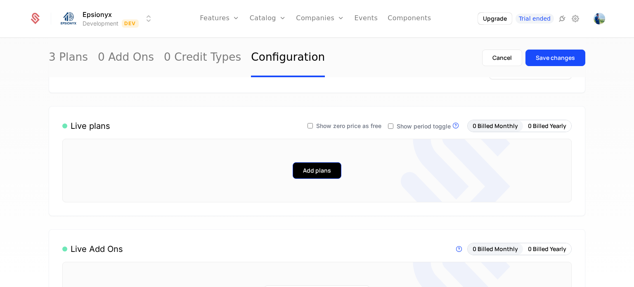
click at [308, 165] on button "Add plans" at bounding box center [317, 170] width 49 height 17
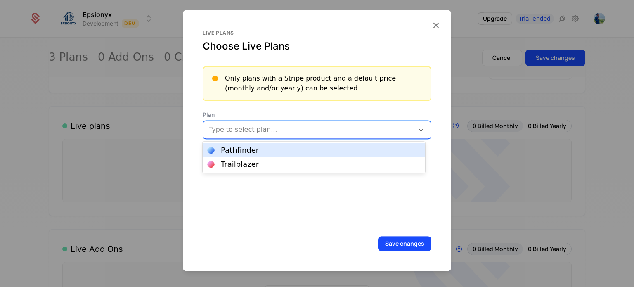
click at [270, 128] on div at bounding box center [309, 130] width 199 height 12
click at [266, 149] on div "Pathfinder" at bounding box center [314, 150] width 213 height 7
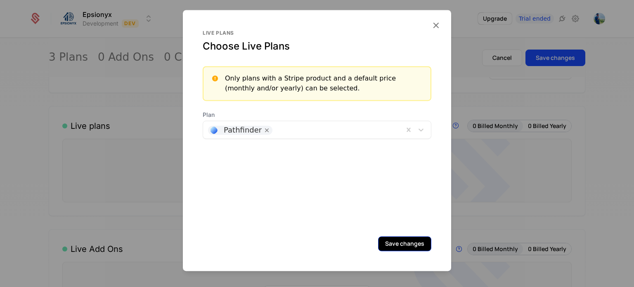
click at [334, 242] on button "Save changes" at bounding box center [404, 243] width 53 height 15
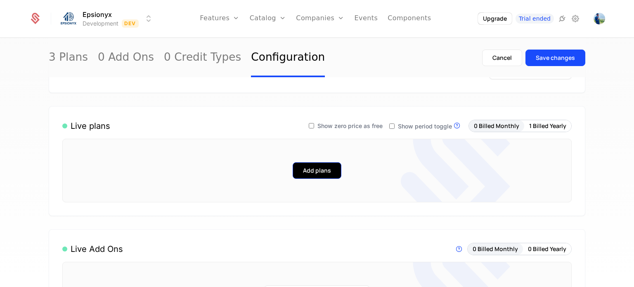
click at [320, 167] on button "Add plans" at bounding box center [317, 170] width 49 height 17
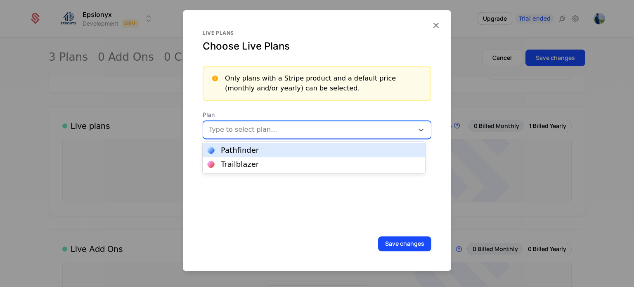
click at [334, 128] on div at bounding box center [309, 130] width 199 height 12
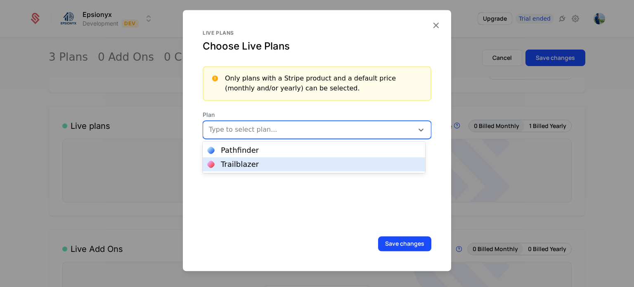
click at [299, 164] on div "Trailblazer" at bounding box center [314, 164] width 213 height 7
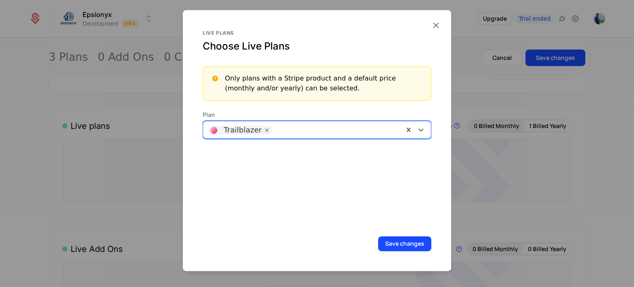
click at [334, 133] on div at bounding box center [338, 129] width 122 height 12
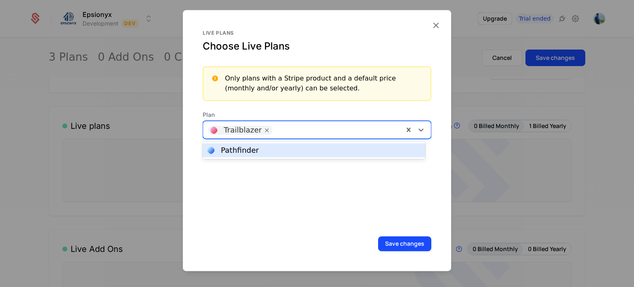
click at [299, 161] on div "Live plans Choose Live Plans Only plans with a Stripe product and a default pri…" at bounding box center [317, 128] width 229 height 197
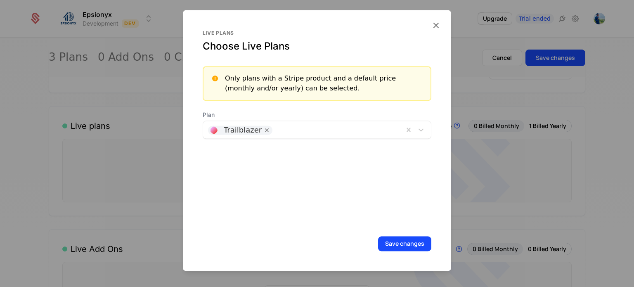
click at [298, 138] on div "Live plans Choose Live Plans Only plans with a Stripe product and a default pri…" at bounding box center [317, 128] width 229 height 197
click at [295, 133] on div at bounding box center [338, 129] width 122 height 12
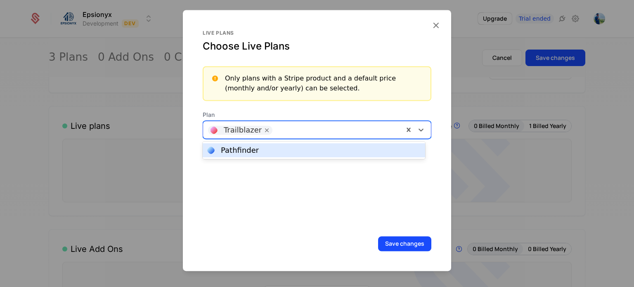
click at [289, 152] on div "Pathfinder" at bounding box center [314, 150] width 213 height 7
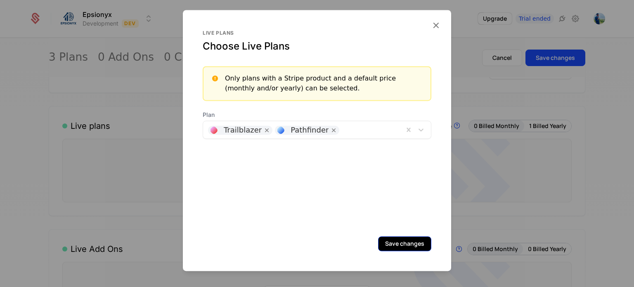
click at [334, 245] on button "Save changes" at bounding box center [404, 243] width 53 height 15
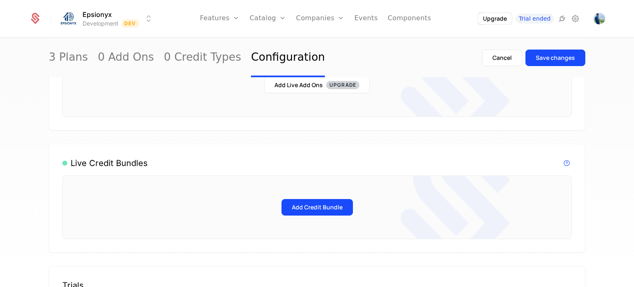
scroll to position [377, 0]
click at [334, 83] on icon at bounding box center [455, 84] width 109 height 144
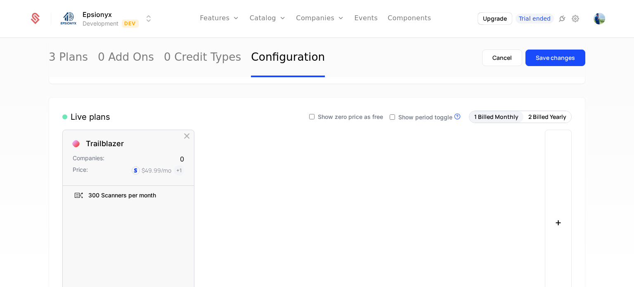
scroll to position [55, 0]
click at [334, 59] on div "Save changes" at bounding box center [555, 58] width 39 height 8
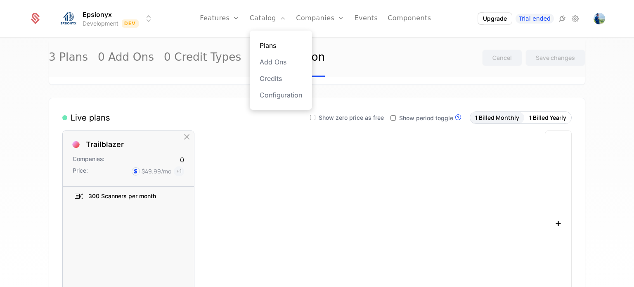
click at [271, 43] on link "Plans" at bounding box center [281, 45] width 43 height 10
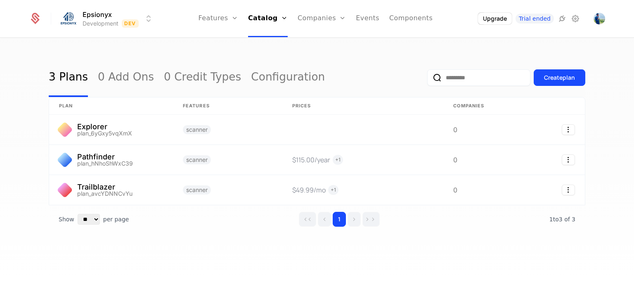
click at [334, 259] on div "3 Plans 0 Add Ons 0 Credit Types Configuration Create plan plan Features Prices…" at bounding box center [317, 165] width 634 height 254
click at [230, 45] on link "Features" at bounding box center [228, 45] width 38 height 10
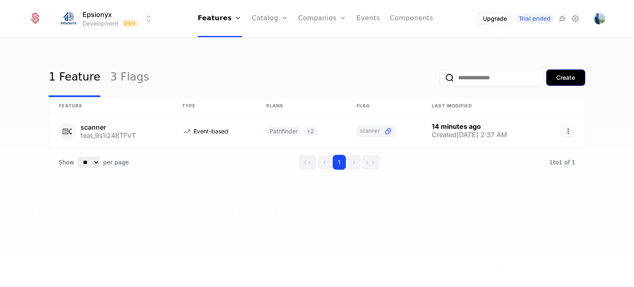
click at [334, 75] on div "Create" at bounding box center [566, 78] width 19 height 8
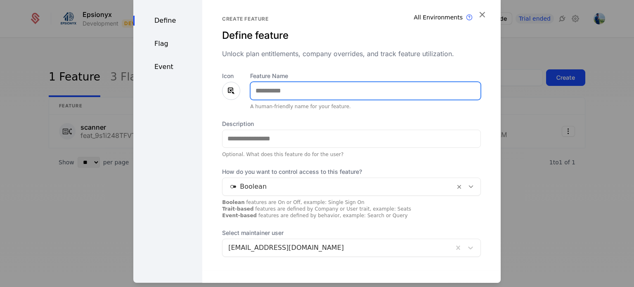
click at [260, 90] on input "Feature Name" at bounding box center [366, 90] width 230 height 17
type input "**********"
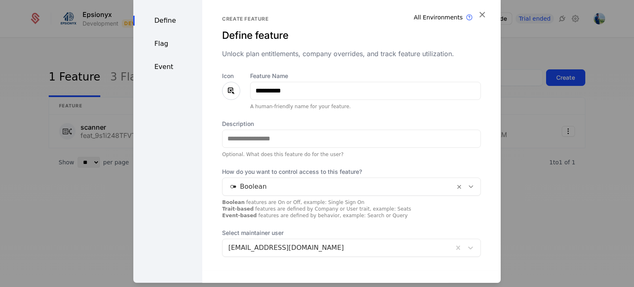
click at [227, 90] on icon at bounding box center [231, 90] width 10 height 10
click at [229, 91] on icon at bounding box center [231, 90] width 10 height 10
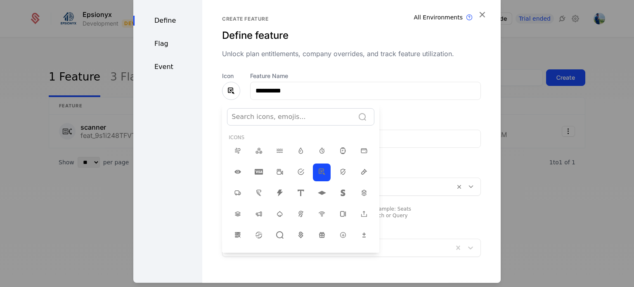
click at [258, 118] on div at bounding box center [291, 117] width 119 height 12
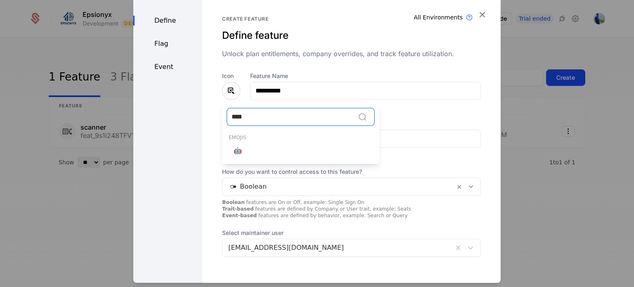
type input "*****"
click at [236, 146] on span "🤖" at bounding box center [238, 150] width 8 height 10
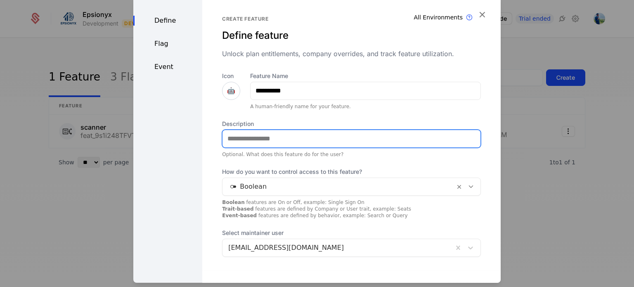
click at [248, 140] on input "Description" at bounding box center [352, 138] width 258 height 17
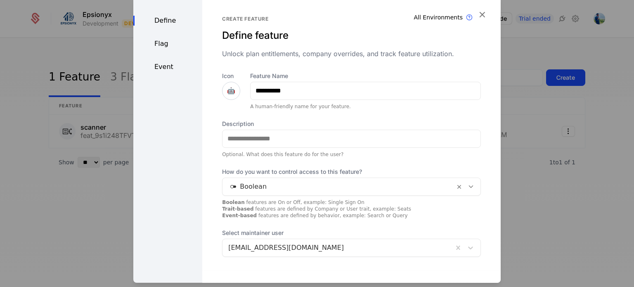
click at [222, 159] on div "**********" at bounding box center [351, 163] width 259 height 185
click at [334, 128] on div "Description Optional. What does this feature do for the user?" at bounding box center [351, 138] width 259 height 38
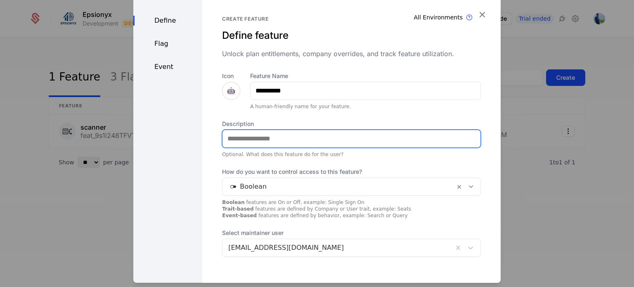
click at [262, 135] on input "Description" at bounding box center [352, 138] width 258 height 17
drag, startPoint x: 310, startPoint y: 139, endPoint x: 289, endPoint y: 140, distance: 20.7
click at [289, 140] on input "**********" at bounding box center [352, 138] width 258 height 17
drag, startPoint x: 309, startPoint y: 139, endPoint x: 351, endPoint y: 138, distance: 41.7
click at [334, 138] on input "**********" at bounding box center [352, 138] width 258 height 17
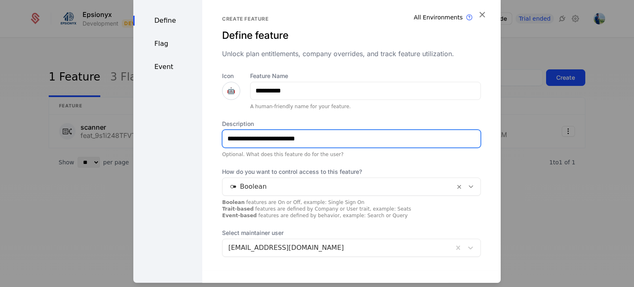
scroll to position [40, 0]
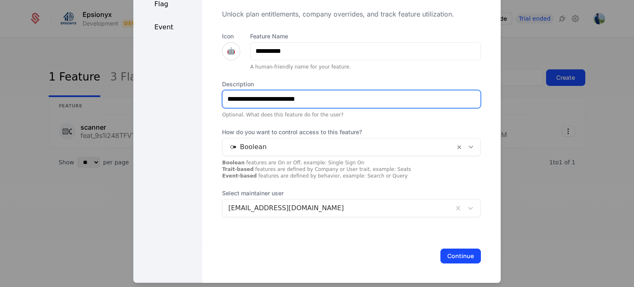
type input "**********"
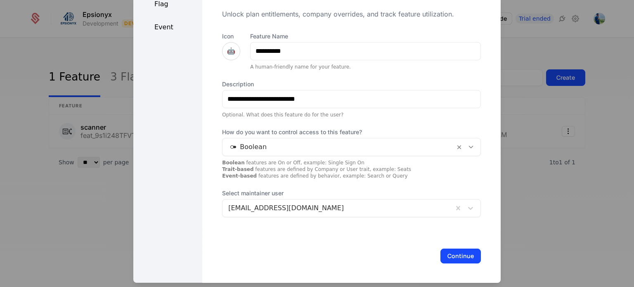
click at [334, 119] on div "**********" at bounding box center [351, 124] width 259 height 185
click at [233, 145] on div at bounding box center [338, 147] width 221 height 12
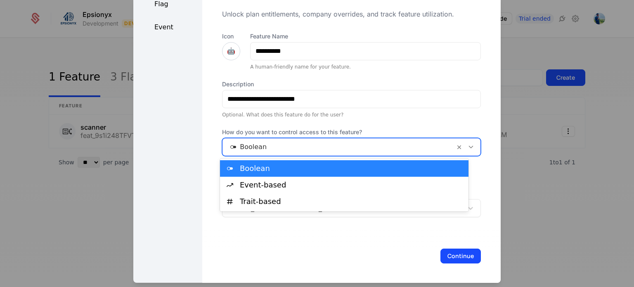
click at [242, 171] on div "Boolean" at bounding box center [352, 168] width 224 height 7
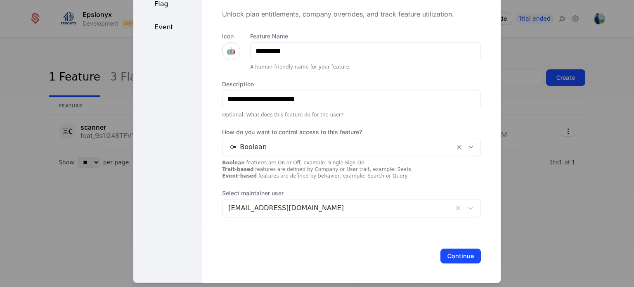
click at [334, 130] on span "How do you want to control access to this feature?" at bounding box center [351, 132] width 259 height 8
click at [334, 254] on button "Continue" at bounding box center [461, 255] width 40 height 15
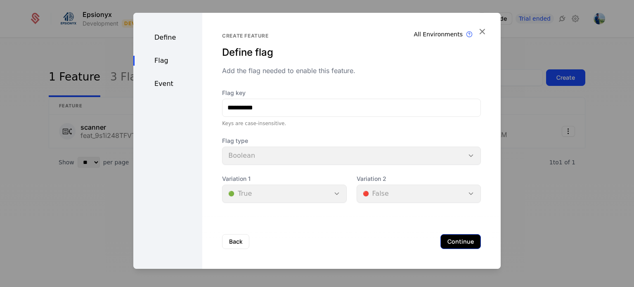
scroll to position [0, 0]
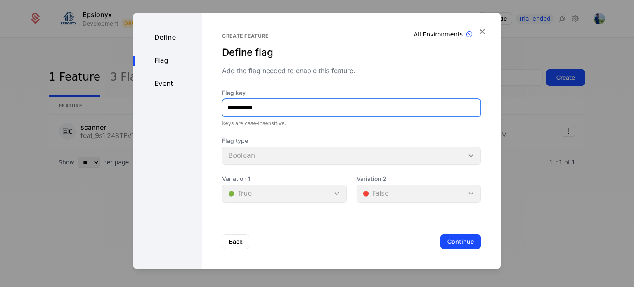
click at [233, 109] on input "**********" at bounding box center [352, 107] width 258 height 17
type input "*******"
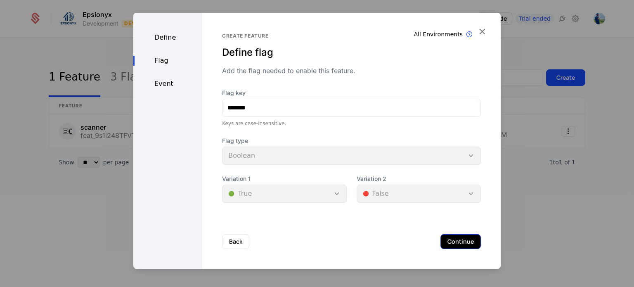
click at [334, 244] on button "Continue" at bounding box center [461, 241] width 40 height 15
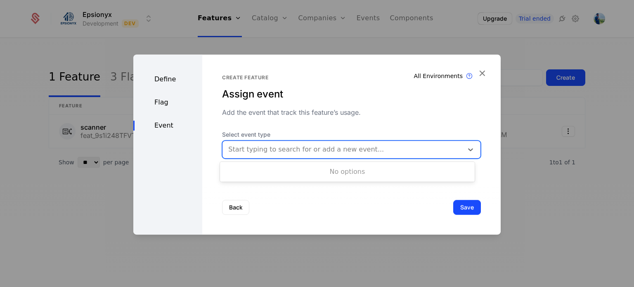
click at [334, 149] on div at bounding box center [342, 150] width 229 height 12
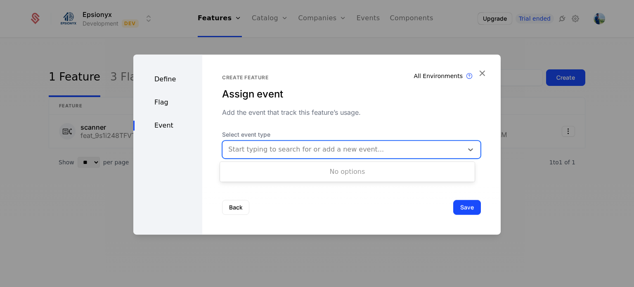
click at [334, 149] on div at bounding box center [342, 150] width 229 height 12
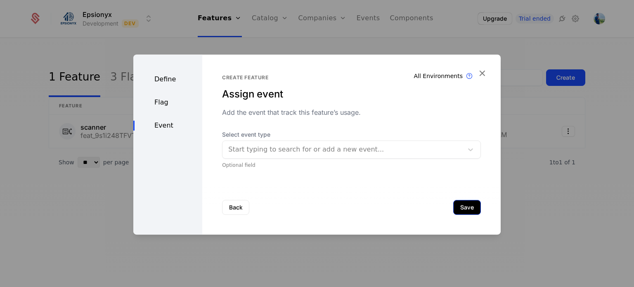
click at [334, 206] on button "Save" at bounding box center [467, 207] width 28 height 15
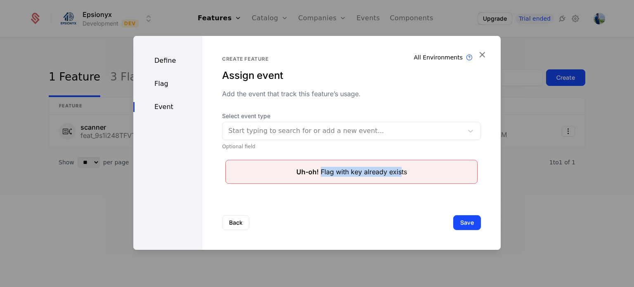
drag, startPoint x: 315, startPoint y: 172, endPoint x: 399, endPoint y: 170, distance: 83.4
click at [334, 170] on div "Uh-oh! Flag with key already exists" at bounding box center [351, 172] width 111 height 10
click at [235, 219] on button "Back" at bounding box center [235, 222] width 27 height 15
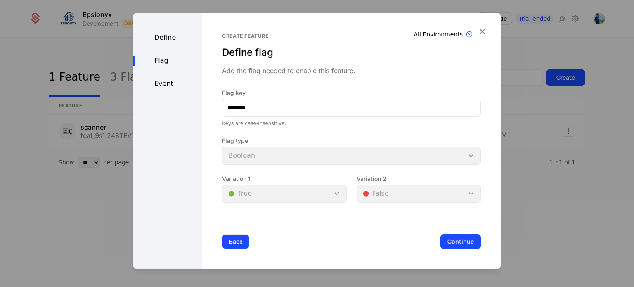
click at [235, 219] on div "Back Continue" at bounding box center [351, 241] width 299 height 55
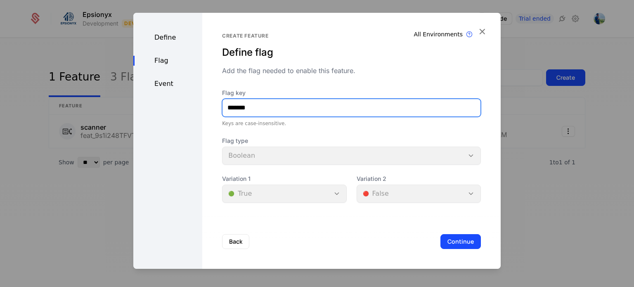
click at [225, 109] on input "*******" at bounding box center [352, 107] width 258 height 17
type input "**********"
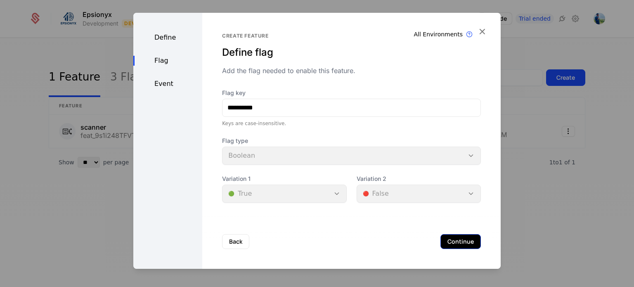
click at [334, 237] on button "Continue" at bounding box center [461, 241] width 40 height 15
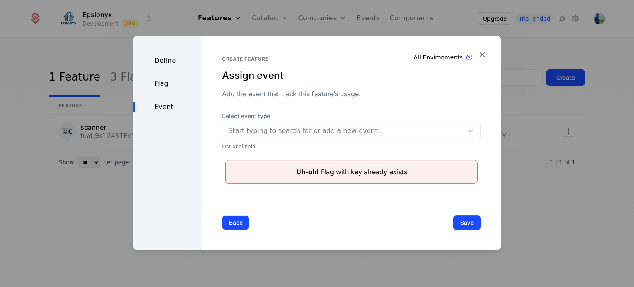
click at [235, 219] on button "Back" at bounding box center [235, 222] width 27 height 15
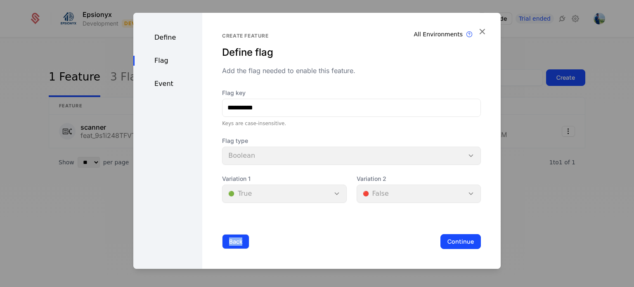
click at [235, 219] on div "Back Continue" at bounding box center [351, 241] width 299 height 55
click at [236, 246] on button "Back" at bounding box center [235, 241] width 27 height 15
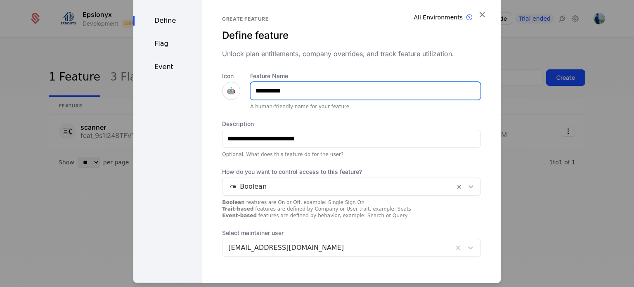
drag, startPoint x: 289, startPoint y: 92, endPoint x: 259, endPoint y: 90, distance: 30.2
click at [259, 90] on input "**********" at bounding box center [366, 90] width 230 height 17
type input "**"
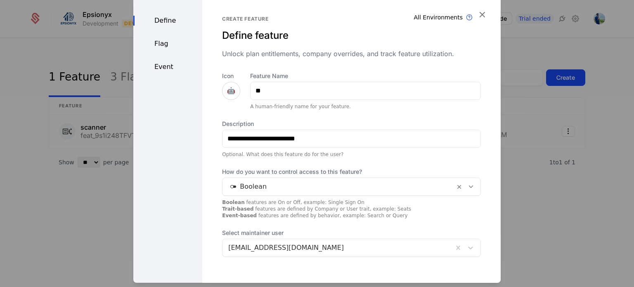
click at [266, 117] on div "**********" at bounding box center [351, 163] width 259 height 185
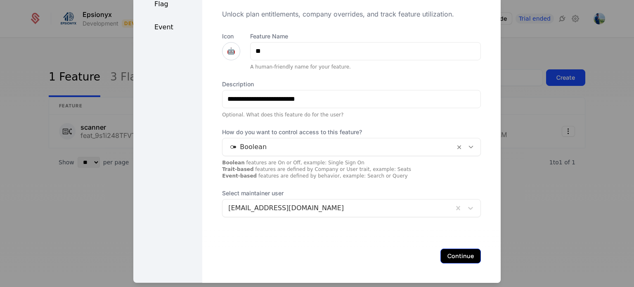
click at [334, 257] on button "Continue" at bounding box center [461, 255] width 40 height 15
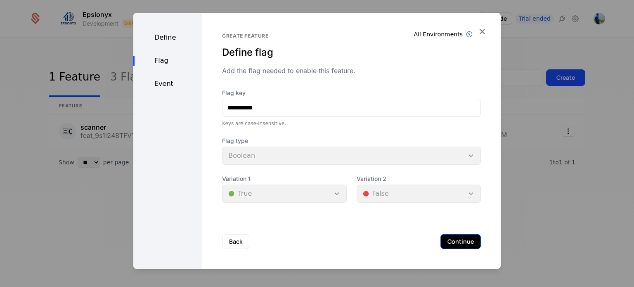
click at [334, 242] on button "Continue" at bounding box center [461, 241] width 40 height 15
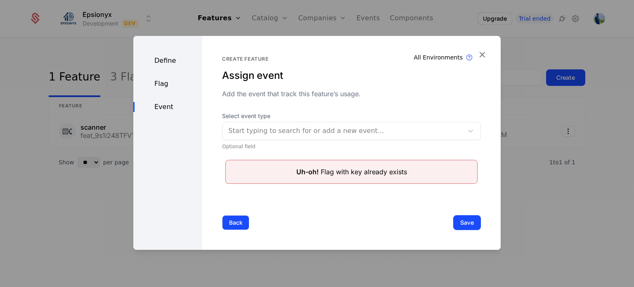
click at [228, 224] on button "Back" at bounding box center [235, 222] width 27 height 15
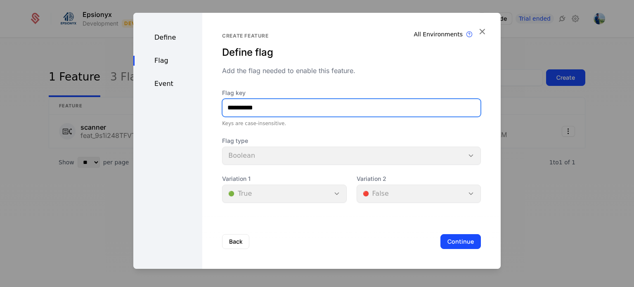
drag, startPoint x: 264, startPoint y: 109, endPoint x: 185, endPoint y: 107, distance: 79.3
click at [185, 107] on div "**********" at bounding box center [317, 141] width 368 height 256
type input "***"
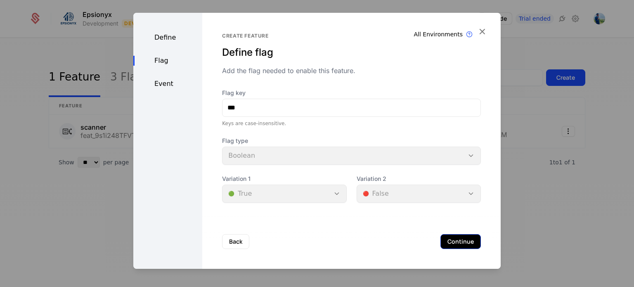
click at [334, 237] on button "Continue" at bounding box center [461, 241] width 40 height 15
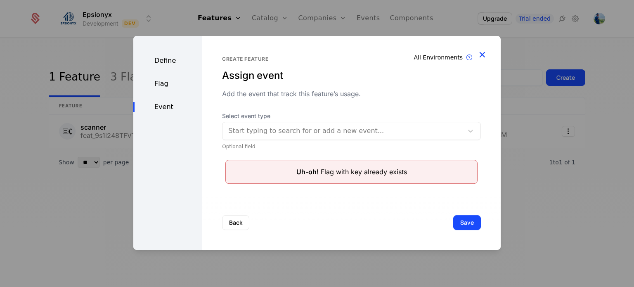
click at [334, 55] on icon "button" at bounding box center [482, 54] width 11 height 11
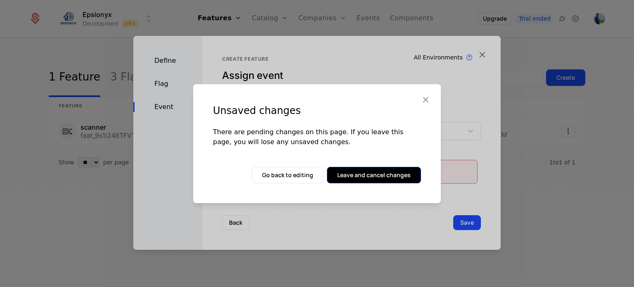
click at [334, 172] on button "Leave and cancel changes" at bounding box center [374, 175] width 94 height 17
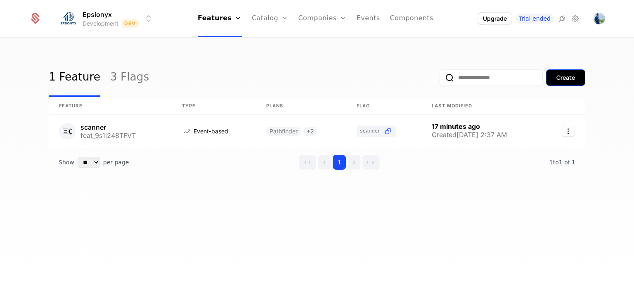
click at [334, 80] on div "Create" at bounding box center [566, 78] width 19 height 8
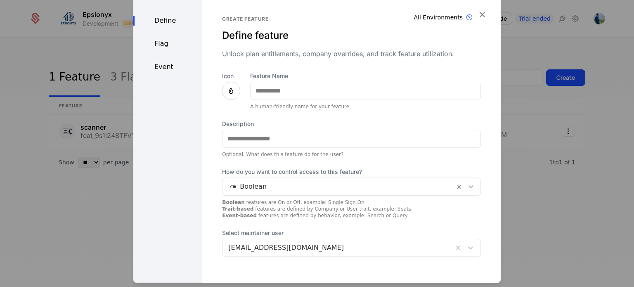
click at [98, 86] on div at bounding box center [317, 143] width 634 height 287
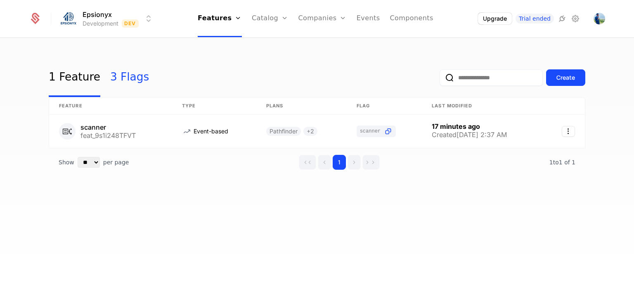
click at [121, 76] on link "3 Flags" at bounding box center [129, 77] width 39 height 39
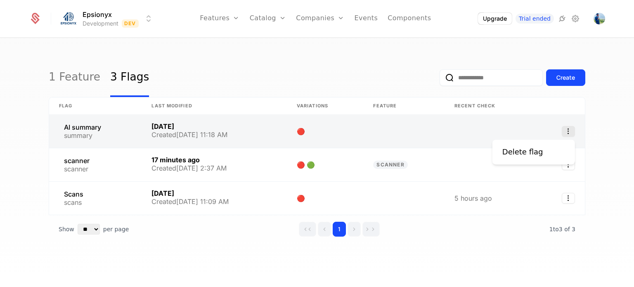
click at [334, 135] on icon "Select action" at bounding box center [568, 131] width 13 height 11
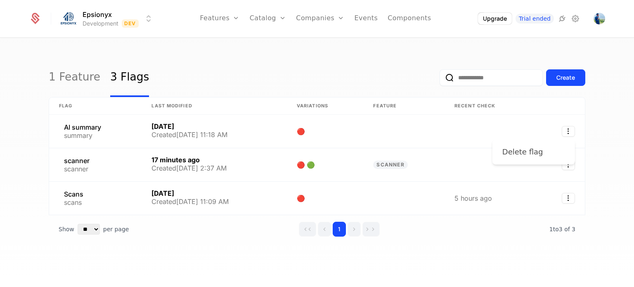
click at [334, 152] on div "Delete flag" at bounding box center [523, 152] width 41 height 12
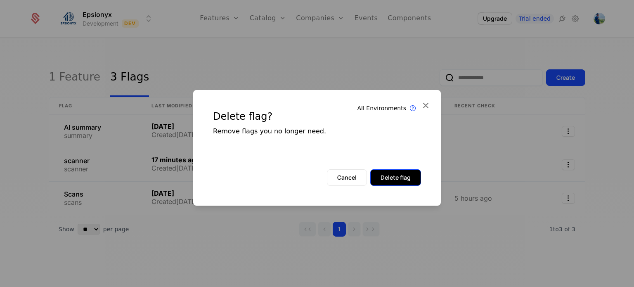
click at [334, 174] on button "Delete flag" at bounding box center [395, 177] width 51 height 17
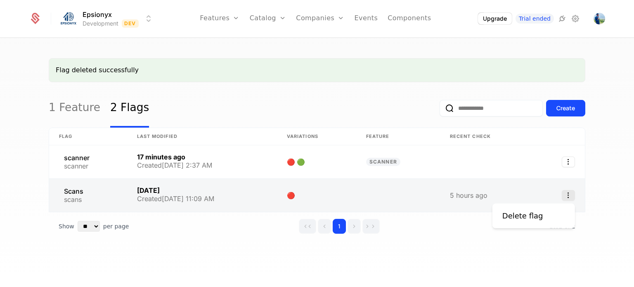
click at [334, 194] on icon "Select action" at bounding box center [568, 195] width 13 height 11
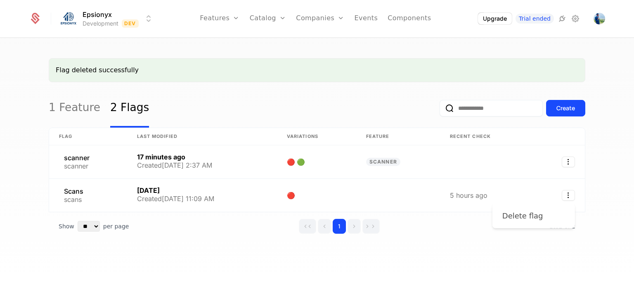
click at [334, 213] on div "Delete flag" at bounding box center [523, 216] width 41 height 12
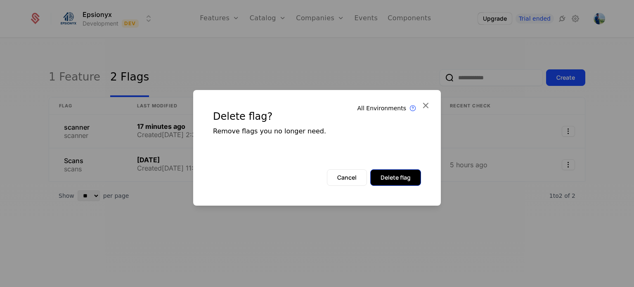
click at [334, 176] on button "Delete flag" at bounding box center [395, 177] width 51 height 17
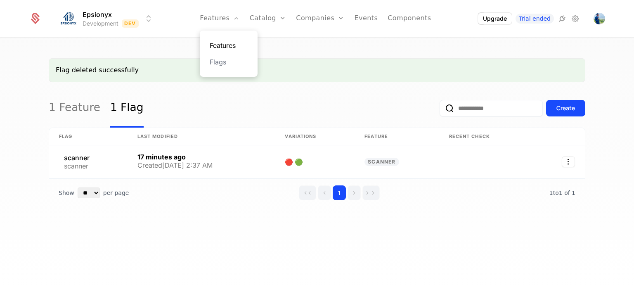
click at [230, 47] on link "Features" at bounding box center [229, 45] width 38 height 10
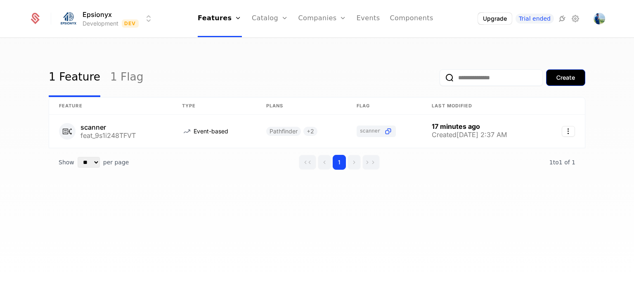
click at [334, 76] on div "Create" at bounding box center [566, 78] width 19 height 8
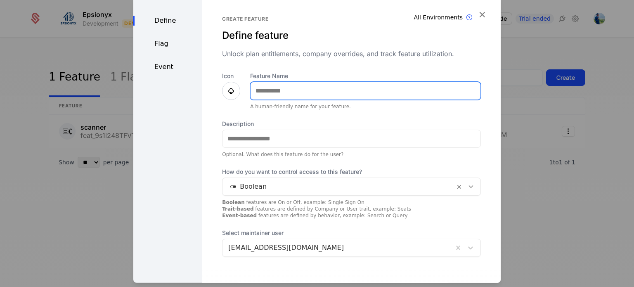
click at [284, 95] on input "Feature Name" at bounding box center [366, 90] width 230 height 17
type input "**********"
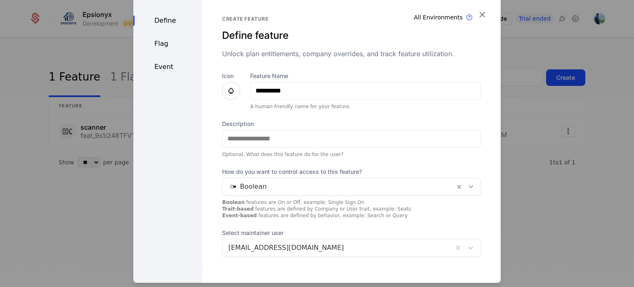
click at [231, 89] on icon at bounding box center [231, 90] width 10 height 10
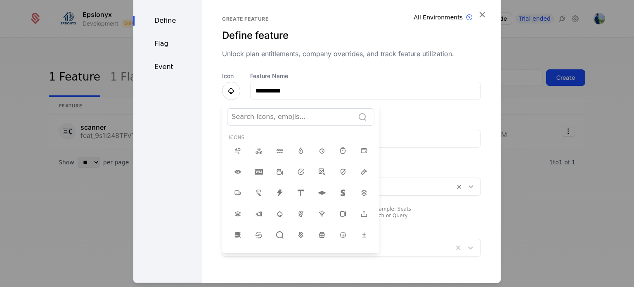
click at [250, 117] on div at bounding box center [291, 117] width 119 height 12
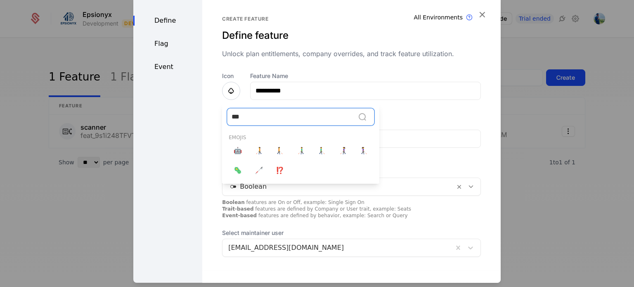
type input "****"
click at [235, 145] on span "🤖" at bounding box center [238, 150] width 8 height 10
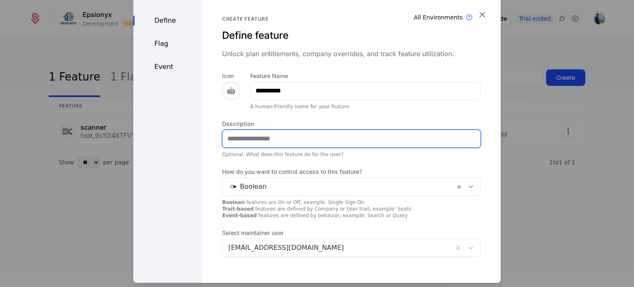
click at [234, 142] on input "Description" at bounding box center [352, 138] width 258 height 17
type input "**********"
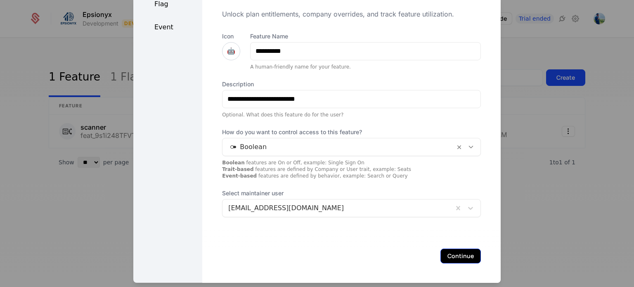
click at [334, 259] on button "Continue" at bounding box center [461, 255] width 40 height 15
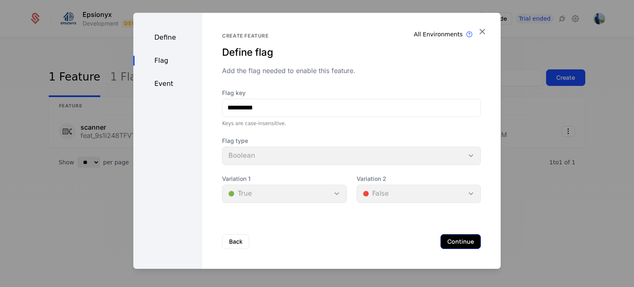
scroll to position [0, 0]
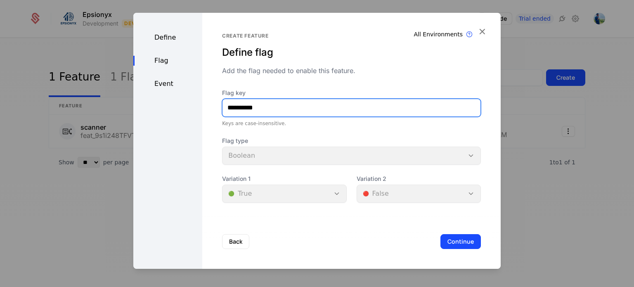
click at [234, 109] on input "**********" at bounding box center [352, 107] width 258 height 17
type input "*******"
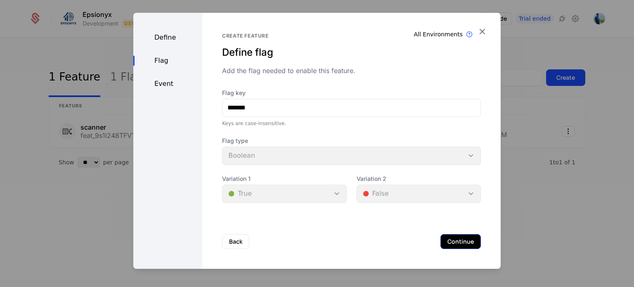
click at [334, 238] on button "Continue" at bounding box center [461, 241] width 40 height 15
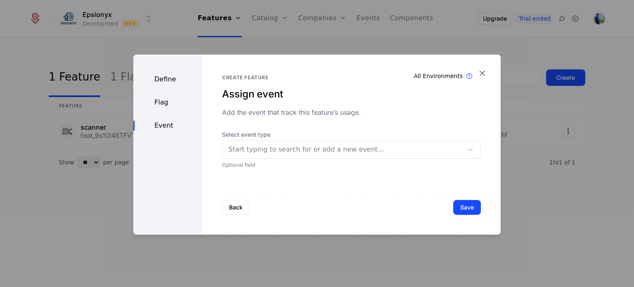
click at [334, 140] on div "Start typing to search for or add a new event..." at bounding box center [351, 149] width 259 height 18
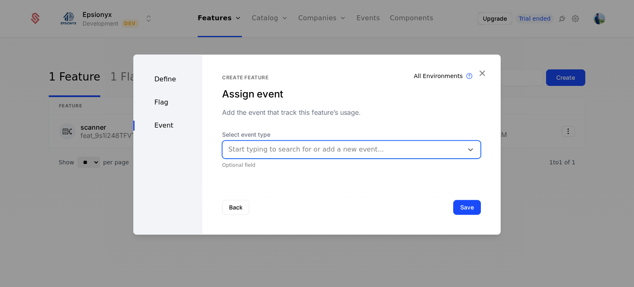
click at [334, 140] on div "Start typing to search for or add a new event..." at bounding box center [351, 149] width 259 height 18
click at [334, 208] on button "Save" at bounding box center [467, 207] width 28 height 15
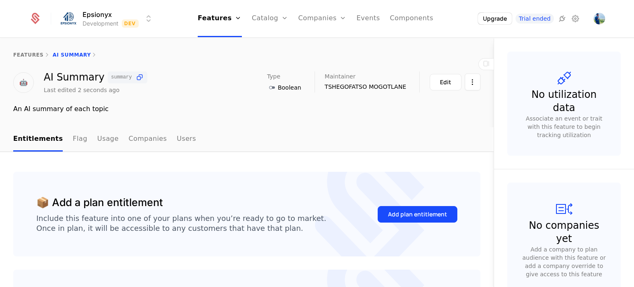
click at [334, 45] on div "features AI Summary" at bounding box center [247, 54] width 494 height 33
click at [334, 207] on button "Add plan entitlement" at bounding box center [418, 214] width 80 height 17
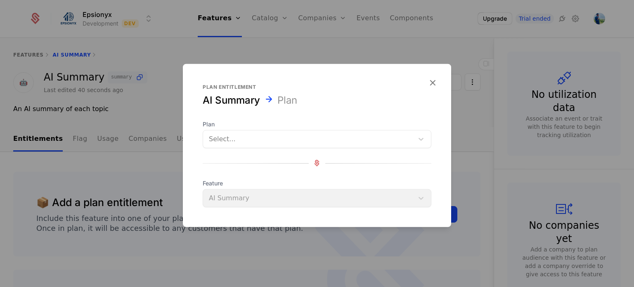
click at [286, 140] on div at bounding box center [308, 139] width 199 height 12
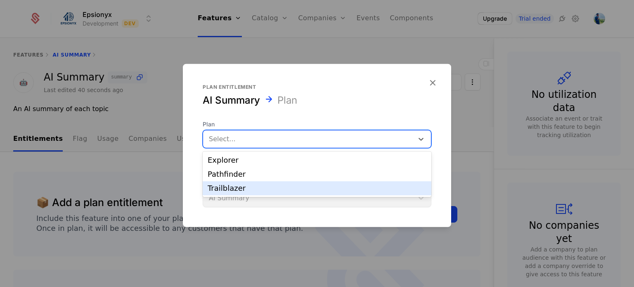
click at [244, 185] on div "Trailblazer" at bounding box center [317, 188] width 219 height 7
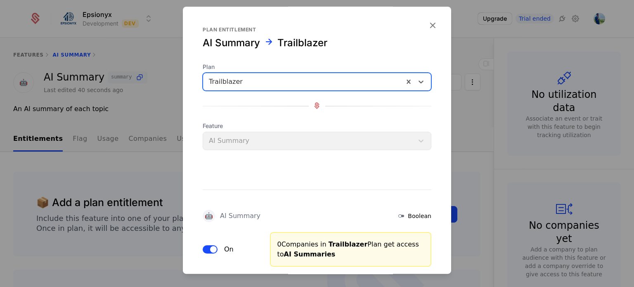
scroll to position [51, 0]
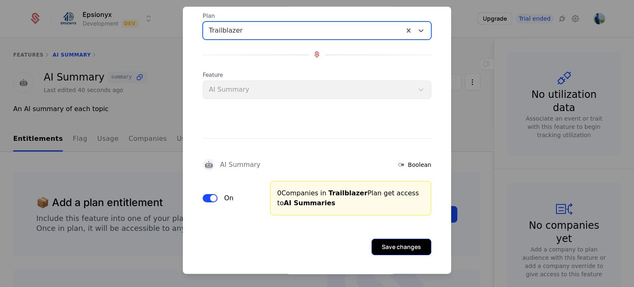
click at [334, 243] on button "Save changes" at bounding box center [402, 247] width 60 height 17
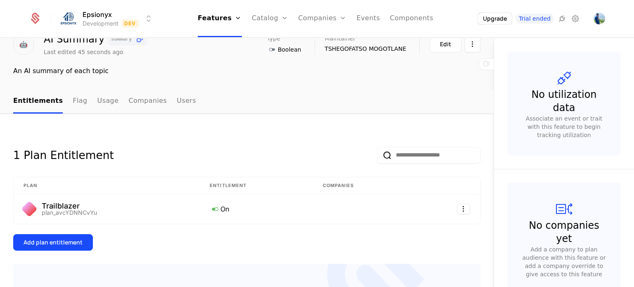
scroll to position [38, 0]
click at [334, 19] on link "Components" at bounding box center [411, 18] width 43 height 37
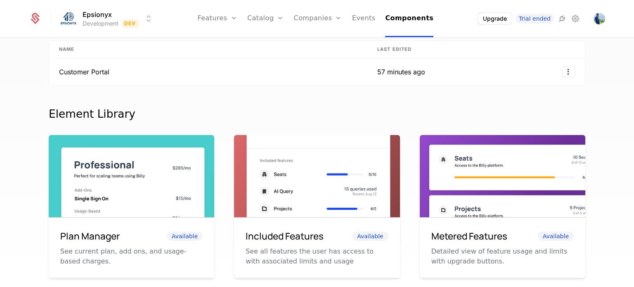
scroll to position [39, 0]
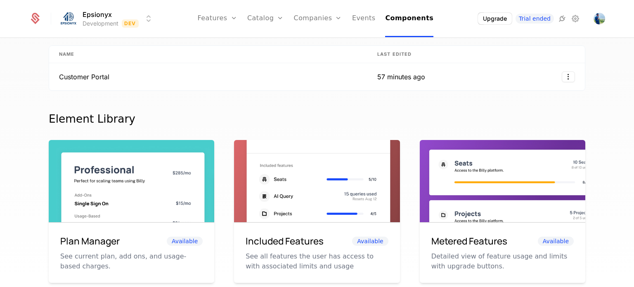
click at [334, 76] on td "Customer Portal" at bounding box center [208, 76] width 318 height 27
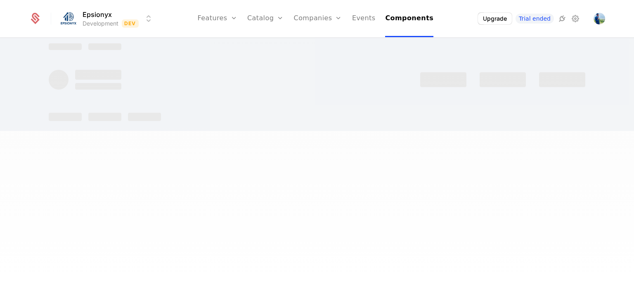
click at [334, 76] on div at bounding box center [353, 79] width 464 height 15
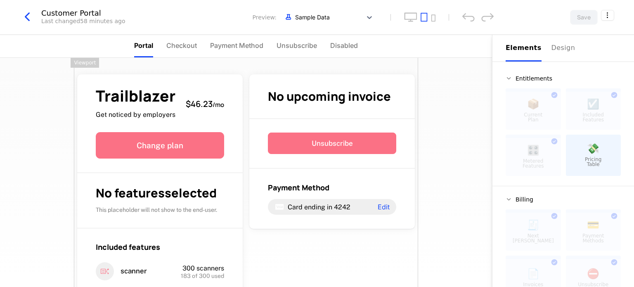
click at [27, 15] on icon "button" at bounding box center [27, 16] width 15 height 15
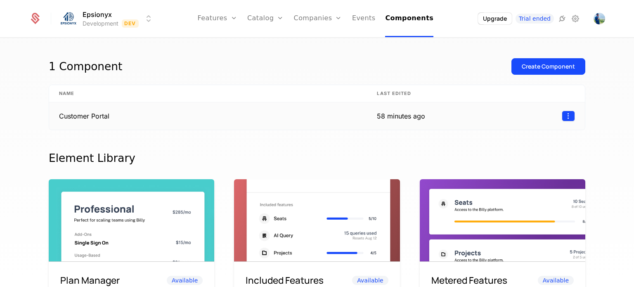
click at [334, 116] on html "Epsionyx Development Dev Features Features Flags Catalog Plans Add Ons Credits …" at bounding box center [317, 143] width 634 height 287
click at [334, 137] on div "Delete" at bounding box center [512, 136] width 24 height 12
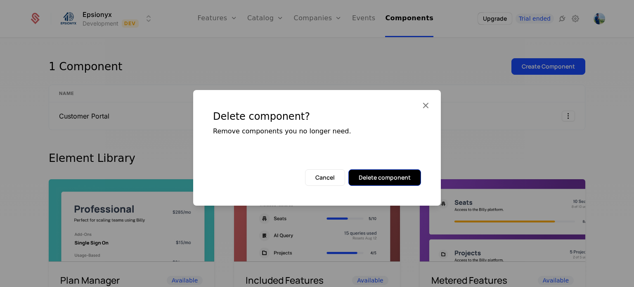
click at [334, 177] on button "Delete component" at bounding box center [385, 177] width 73 height 17
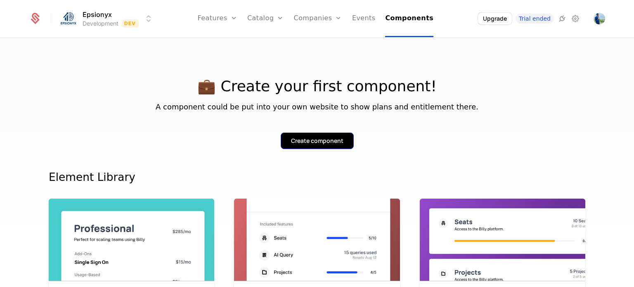
click at [319, 141] on div "Create component" at bounding box center [317, 141] width 52 height 8
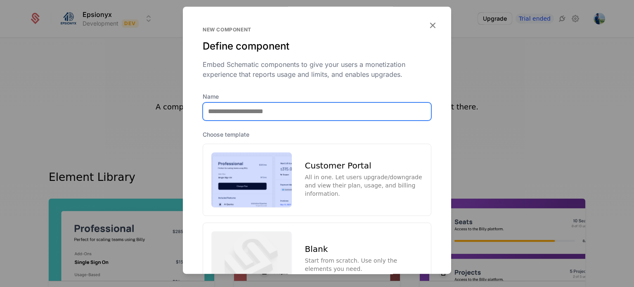
click at [230, 109] on input "Name" at bounding box center [317, 111] width 228 height 17
type input "**********"
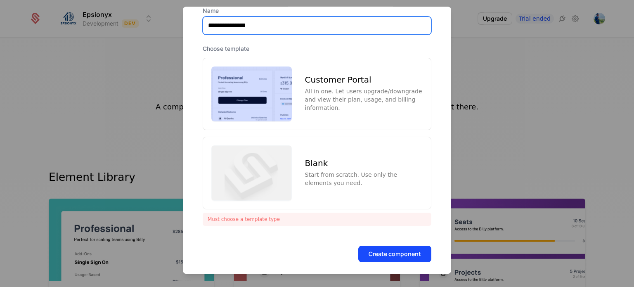
scroll to position [87, 0]
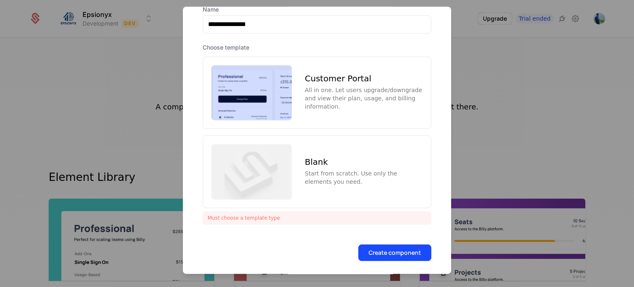
click at [255, 108] on img at bounding box center [251, 92] width 81 height 55
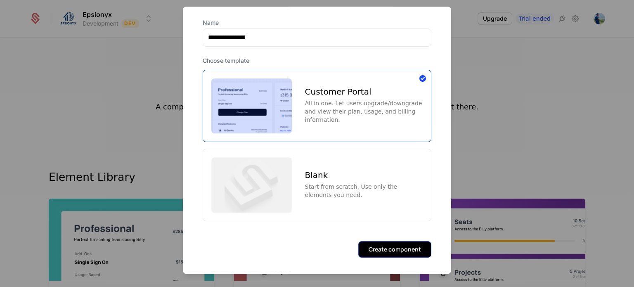
click at [334, 244] on button "Create component" at bounding box center [394, 249] width 73 height 17
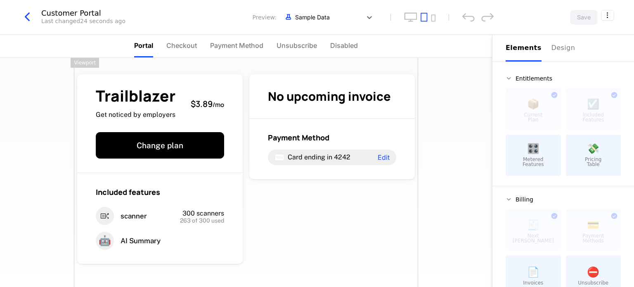
click at [334, 221] on div "Trailblazer Get noticed by employers $3.89 / mo Change plan Included features s…" at bounding box center [246, 199] width 344 height 282
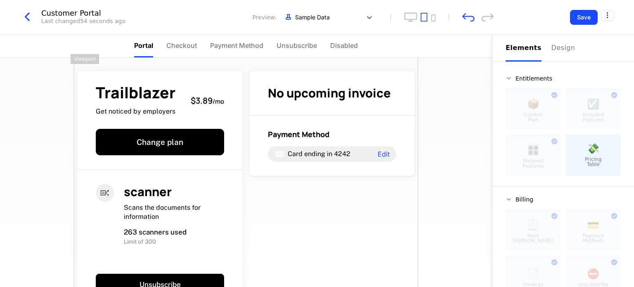
scroll to position [3, 0]
click at [334, 219] on div "Trailblazer Get noticed by employers $3.89 / mo Change plan scanner Scans the d…" at bounding box center [246, 266] width 344 height 422
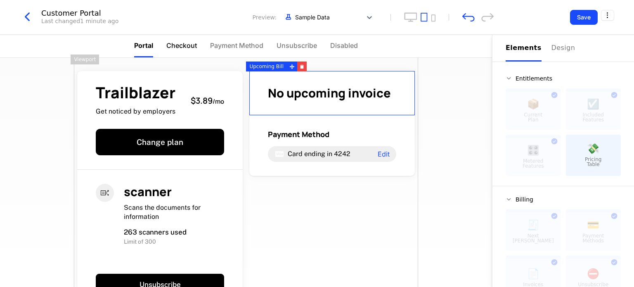
click at [177, 45] on span "Checkout" at bounding box center [181, 45] width 31 height 10
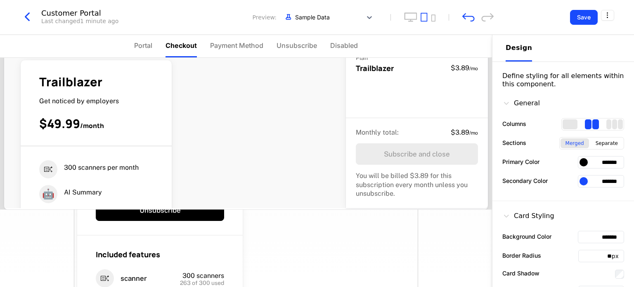
scroll to position [0, 0]
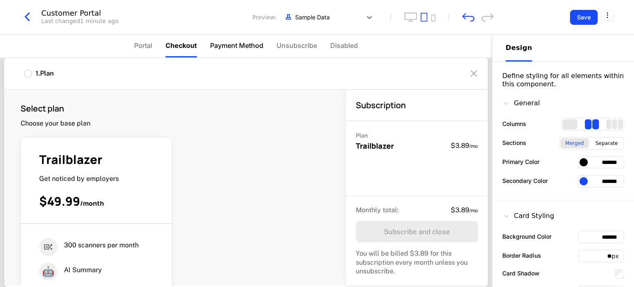
click at [233, 45] on span "Payment Method" at bounding box center [236, 45] width 53 height 10
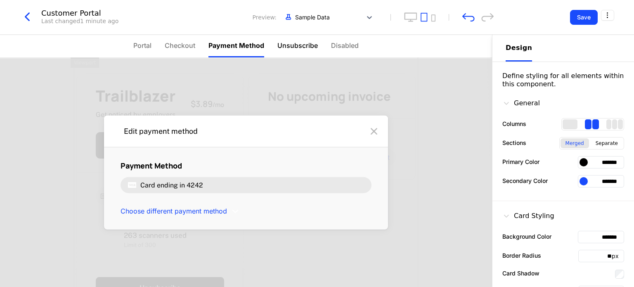
click at [302, 43] on span "Unsubscribe" at bounding box center [297, 45] width 40 height 10
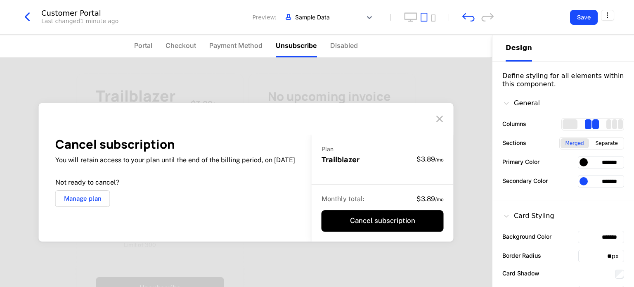
click at [334, 120] on icon at bounding box center [439, 118] width 13 height 13
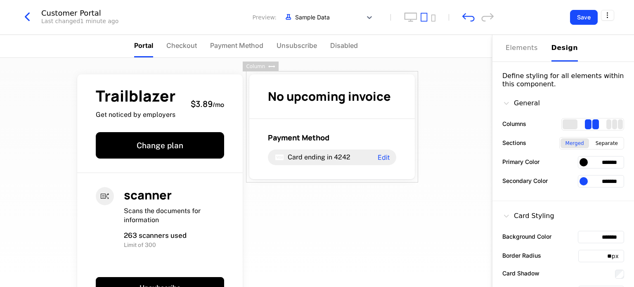
click at [334, 139] on div "Trailblazer Get noticed by employers $3.89 / mo Change plan scanner Scans the d…" at bounding box center [246, 172] width 492 height 229
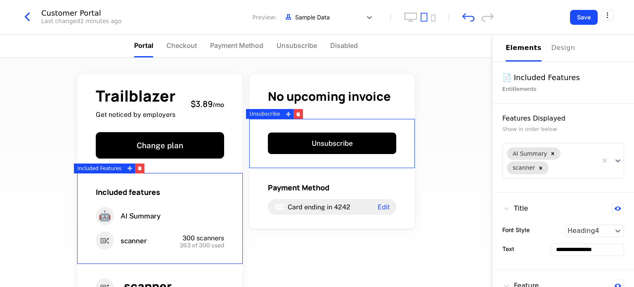
click at [334, 153] on div "Trailblazer Get noticed by employers $3.89 / mo Change plan Included features 🤖…" at bounding box center [246, 172] width 492 height 229
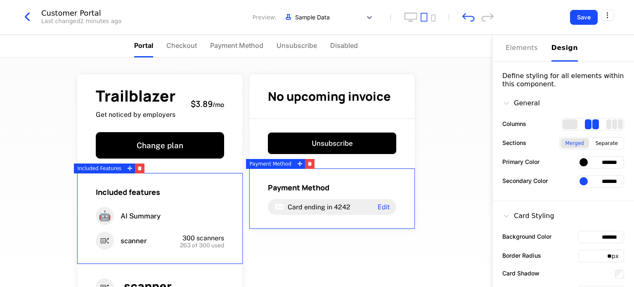
click at [334, 45] on div "Design" at bounding box center [565, 48] width 26 height 10
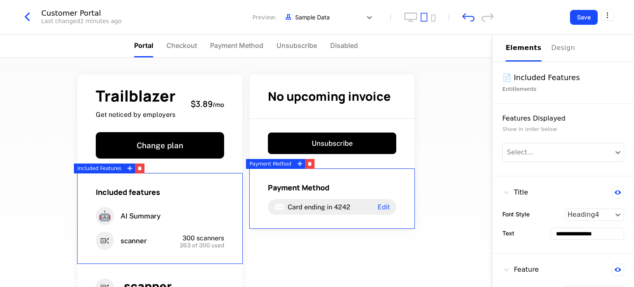
click at [334, 47] on div "Elements" at bounding box center [524, 48] width 36 height 10
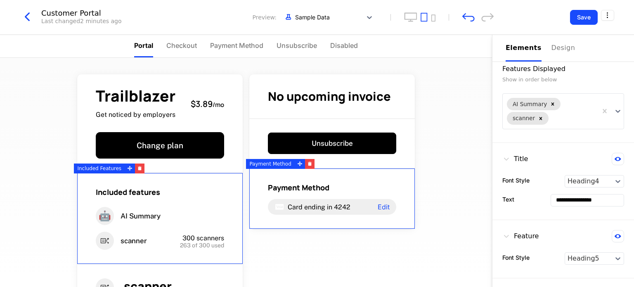
scroll to position [49, 0]
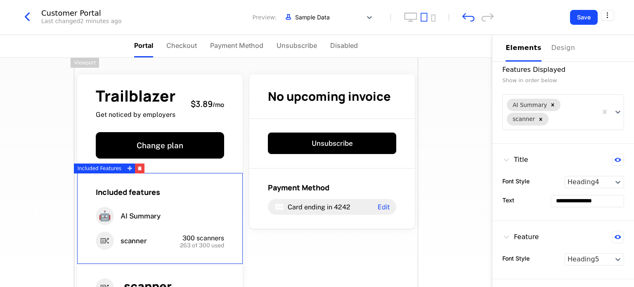
click at [26, 17] on icon "button" at bounding box center [27, 16] width 15 height 15
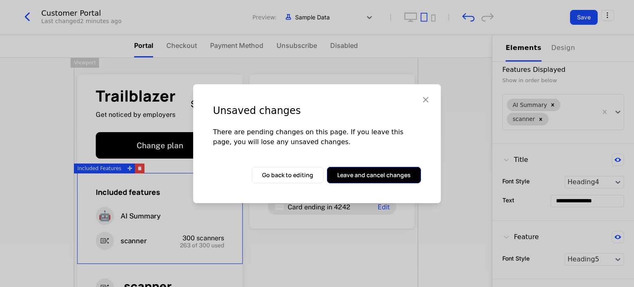
click at [334, 174] on button "Leave and cancel changes" at bounding box center [374, 175] width 94 height 17
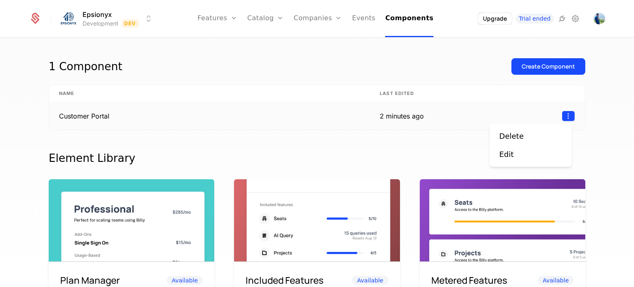
click at [334, 117] on html "Epsionyx Development Dev Features Features Flags Catalog Plans Add Ons Credits …" at bounding box center [317, 143] width 634 height 287
click at [334, 136] on div "Delete" at bounding box center [512, 136] width 24 height 12
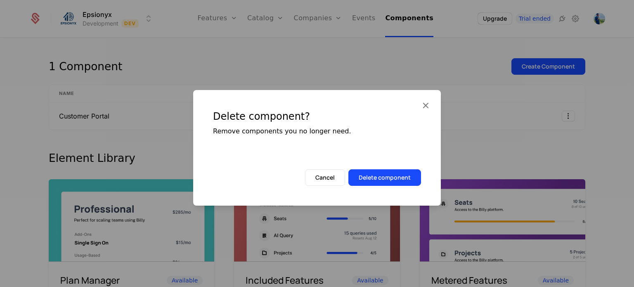
click at [334, 186] on div "Delete component? Remove components you no longer need. Cancel Delete component" at bounding box center [317, 148] width 248 height 116
click at [334, 177] on button "Delete component" at bounding box center [385, 177] width 73 height 17
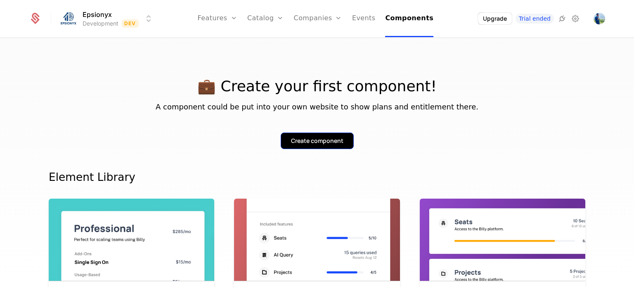
click at [323, 138] on div "Create component" at bounding box center [317, 141] width 52 height 8
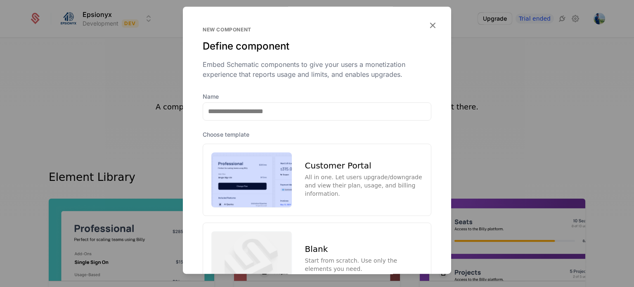
click at [309, 157] on div "Customer Portal All in one. Let users upgrade/downgrade and view their plan, us…" at bounding box center [317, 180] width 229 height 73
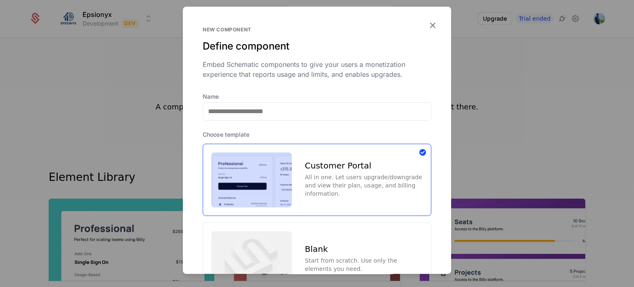
scroll to position [74, 0]
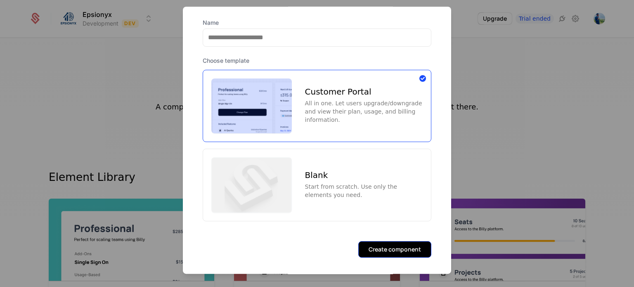
click at [334, 244] on button "Create component" at bounding box center [394, 249] width 73 height 17
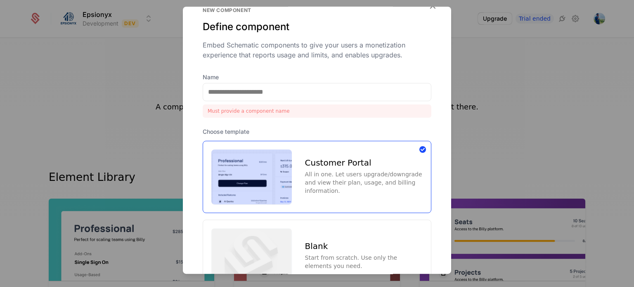
scroll to position [19, 0]
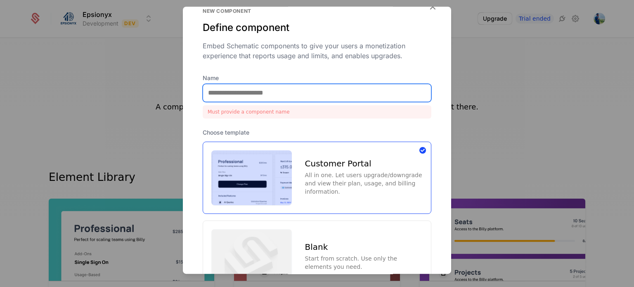
click at [263, 90] on input "Name" at bounding box center [317, 92] width 228 height 17
type input "**********"
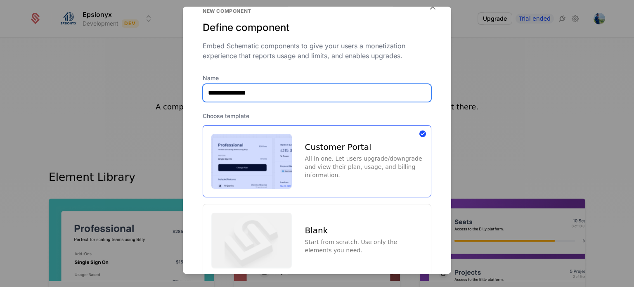
scroll to position [74, 0]
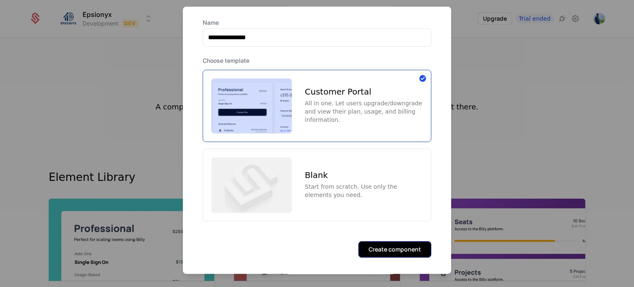
click at [334, 244] on button "Create component" at bounding box center [394, 249] width 73 height 17
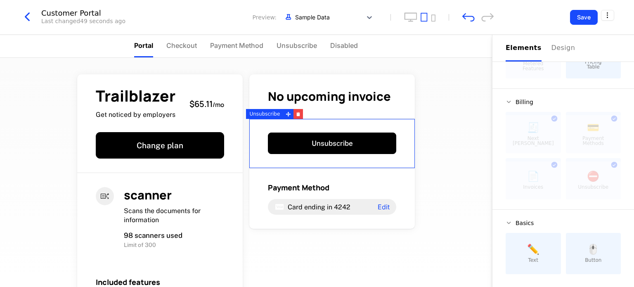
click at [334, 172] on div "Trailblazer Get noticed by employers $65.11 / mo Change plan scanner Scans the …" at bounding box center [246, 172] width 492 height 229
click at [334, 157] on div "Trailblazer Get noticed by employers $65.11 / mo Change plan scanner Scans the …" at bounding box center [246, 172] width 492 height 229
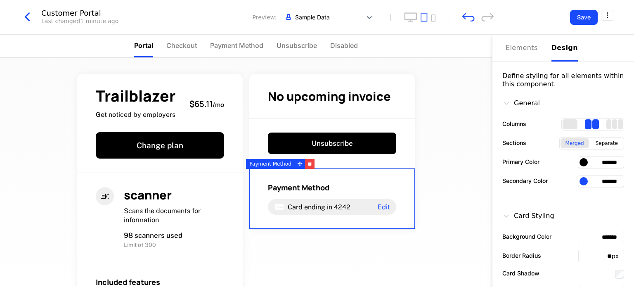
click at [334, 50] on div "Design" at bounding box center [565, 48] width 26 height 10
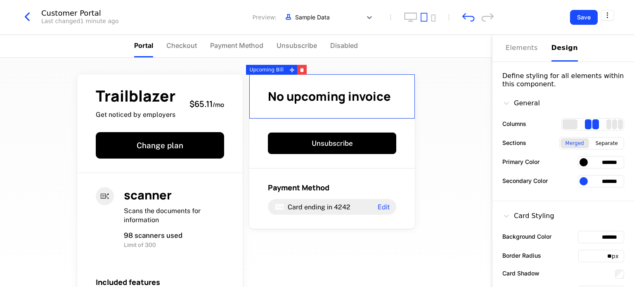
drag, startPoint x: 611, startPoint y: 180, endPoint x: 573, endPoint y: 180, distance: 37.6
click at [334, 180] on div "*******" at bounding box center [601, 181] width 46 height 12
paste input "text"
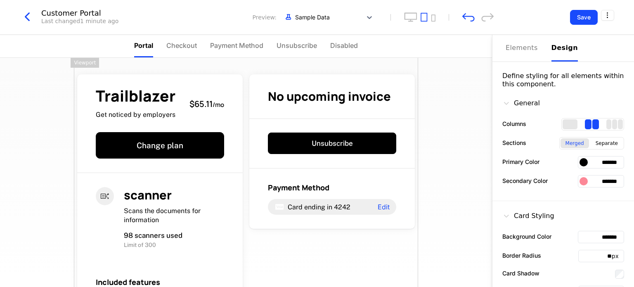
type input "*******"
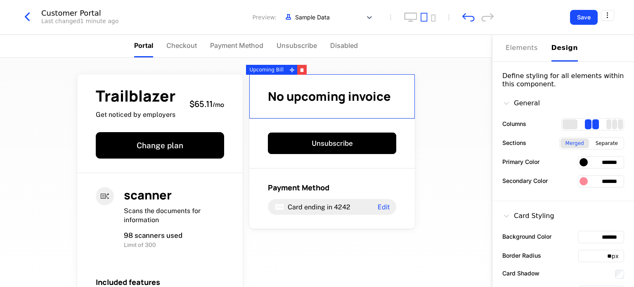
drag, startPoint x: 612, startPoint y: 160, endPoint x: 561, endPoint y: 161, distance: 50.8
click at [334, 161] on div "Primary Color *******" at bounding box center [564, 162] width 122 height 12
paste input "text"
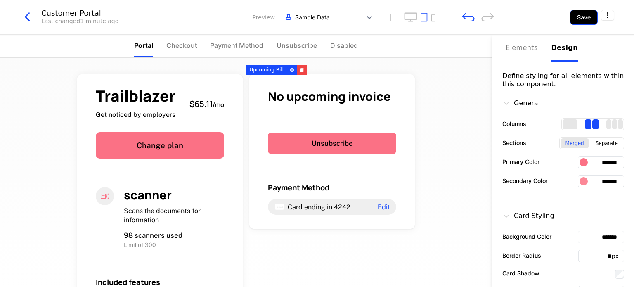
type input "*******"
click at [334, 19] on button "Save" at bounding box center [584, 17] width 28 height 15
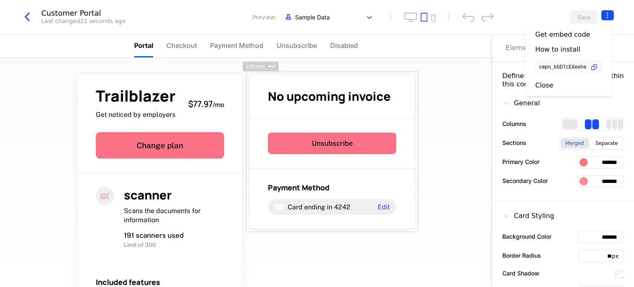
click at [334, 16] on html "Epsionyx Development Dev Features Features Flags Catalog Plans Add Ons Credits …" at bounding box center [317, 143] width 634 height 287
click at [334, 67] on icon "button" at bounding box center [594, 67] width 9 height 9
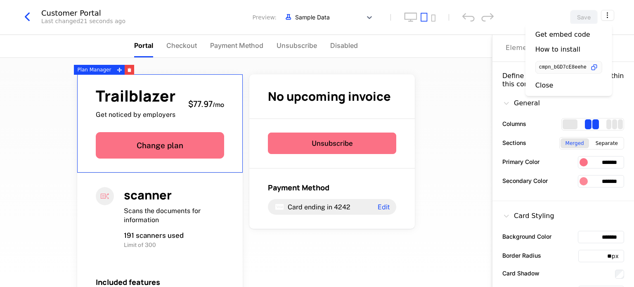
click at [30, 15] on html "Epsionyx Development Dev Features Features Flags Catalog Plans Add Ons Credits …" at bounding box center [317, 143] width 634 height 287
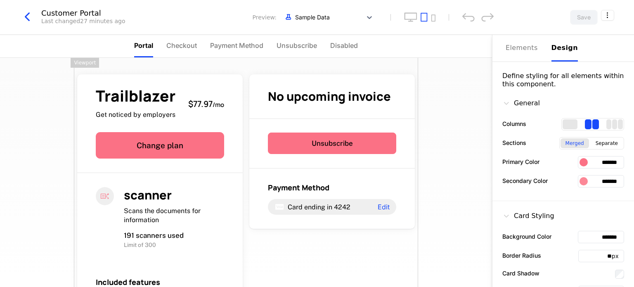
click at [26, 17] on icon "button" at bounding box center [27, 16] width 15 height 15
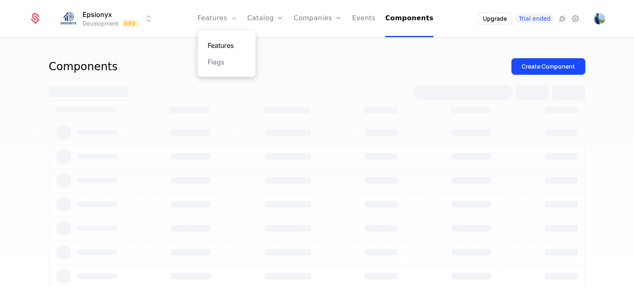
click at [233, 43] on link "Features" at bounding box center [227, 45] width 38 height 10
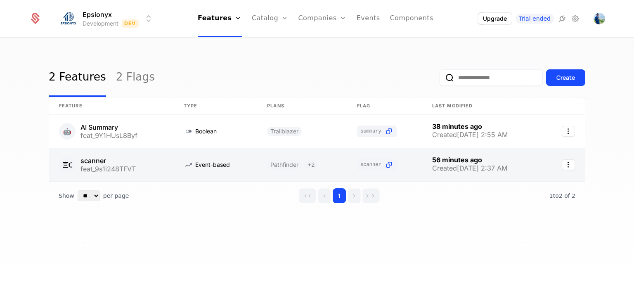
click at [97, 163] on link at bounding box center [111, 164] width 125 height 33
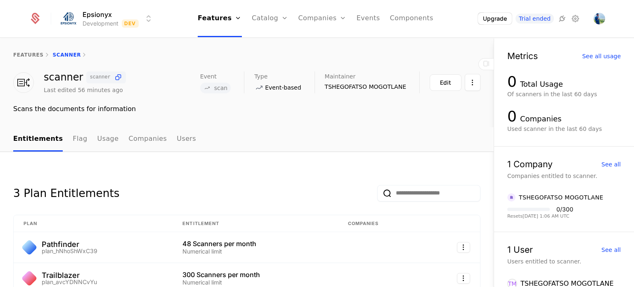
click at [105, 74] on span "scanner" at bounding box center [106, 77] width 33 height 9
click at [106, 82] on span "scanner" at bounding box center [105, 77] width 39 height 12
drag, startPoint x: 84, startPoint y: 78, endPoint x: 102, endPoint y: 79, distance: 18.2
click at [102, 79] on span "scanner" at bounding box center [100, 77] width 21 height 5
copy span "scanner"
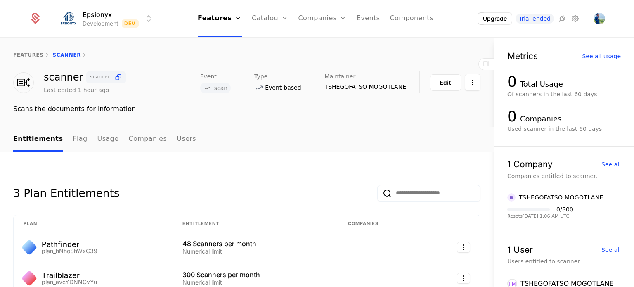
click at [138, 69] on div "features scanner" at bounding box center [247, 54] width 494 height 33
drag, startPoint x: 83, startPoint y: 78, endPoint x: 106, endPoint y: 77, distance: 23.2
click at [106, 77] on span "scanner" at bounding box center [105, 77] width 39 height 12
copy span "scanner"
click at [117, 78] on icon at bounding box center [118, 77] width 9 height 9
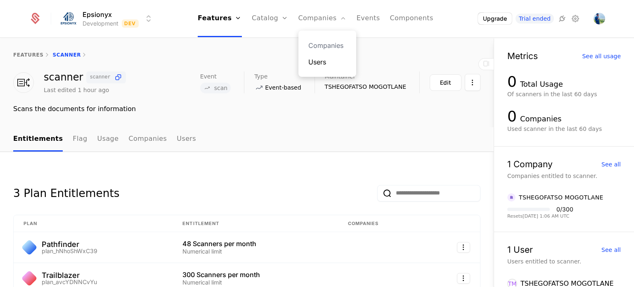
click at [316, 62] on link "Users" at bounding box center [327, 62] width 38 height 10
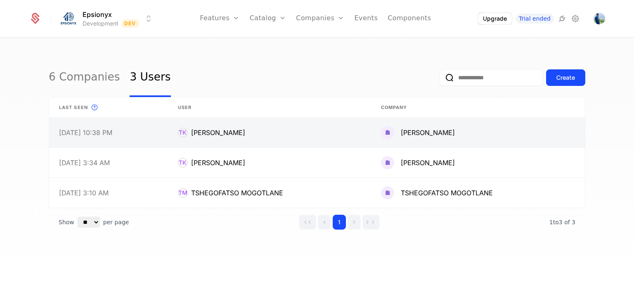
click at [274, 132] on link at bounding box center [269, 133] width 203 height 30
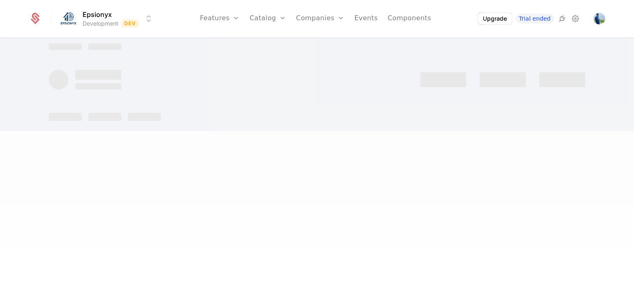
click at [274, 132] on div at bounding box center [317, 143] width 634 height 287
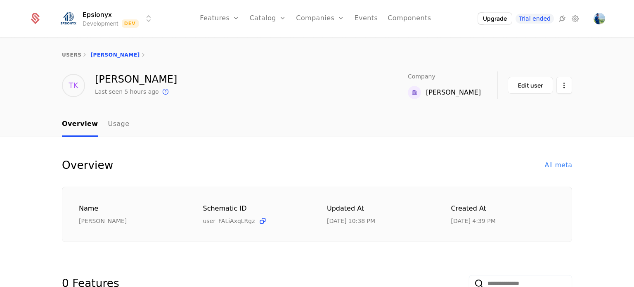
scroll to position [61, 0]
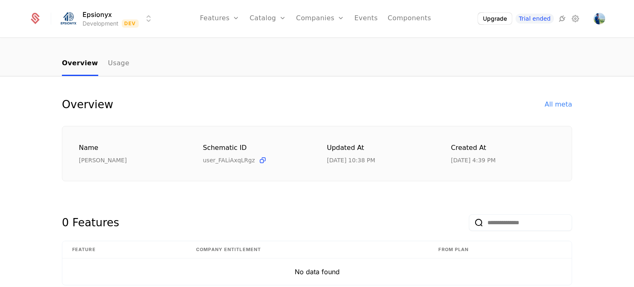
click at [277, 153] on div "Schematic ID user_FALiAxqLRgz" at bounding box center [255, 154] width 104 height 22
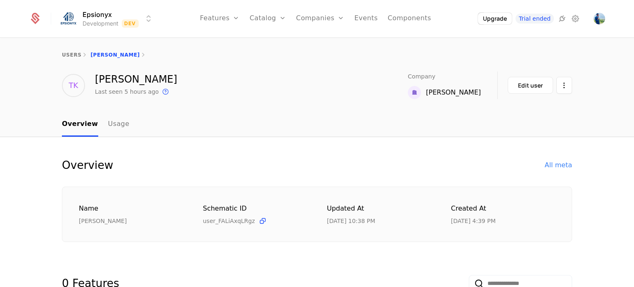
click at [39, 13] on icon at bounding box center [35, 19] width 12 height 12
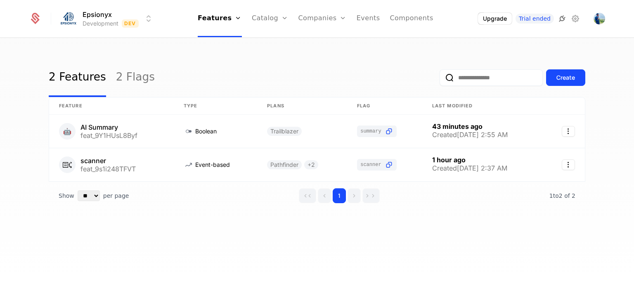
click at [563, 21] on icon at bounding box center [562, 19] width 10 height 10
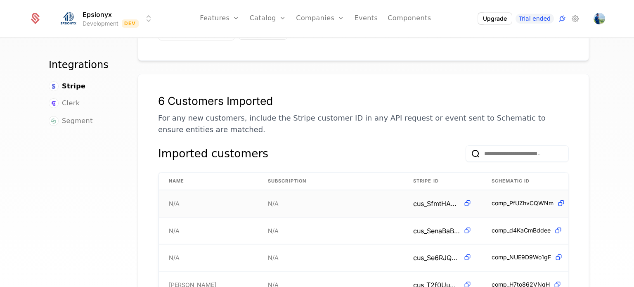
scroll to position [228, 0]
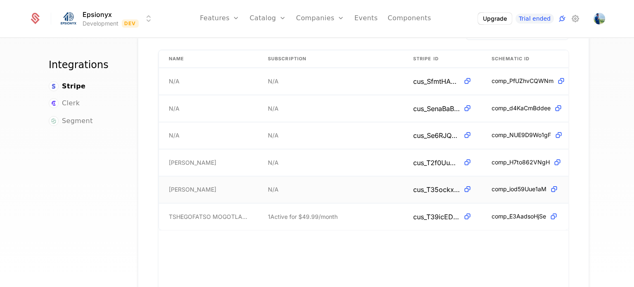
click at [418, 185] on span "cus_T35ockxKoB7qnq" at bounding box center [436, 190] width 47 height 10
click at [447, 185] on span "cus_T35ockxKoB7qnq" at bounding box center [436, 190] width 47 height 10
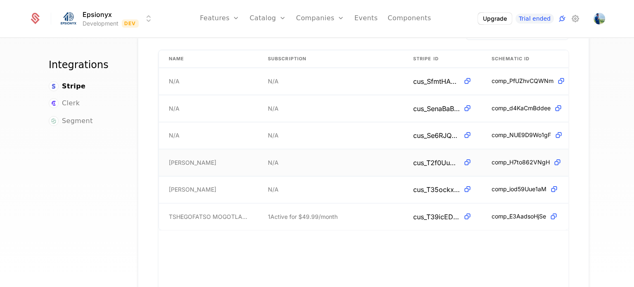
scroll to position [123, 0]
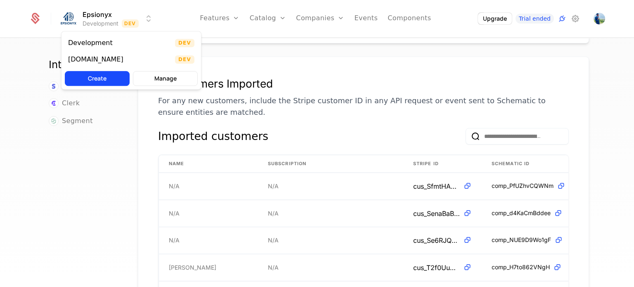
click at [94, 11] on html "Epsionyx Development Dev Features Features Flags Catalog Plans Add Ons Credits …" at bounding box center [317, 143] width 634 height 287
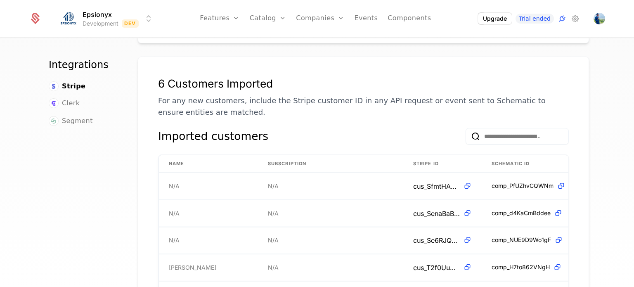
click at [94, 11] on html "Epsionyx Development Dev Features Features Flags Catalog Plans Add Ons Credits …" at bounding box center [317, 143] width 634 height 287
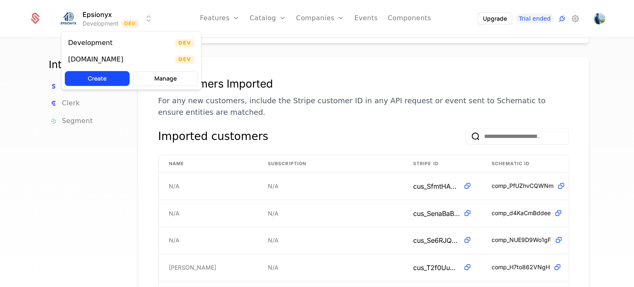
click at [94, 11] on html "Epsionyx Development Dev Features Features Flags Catalog Plans Add Ons Credits …" at bounding box center [317, 143] width 634 height 287
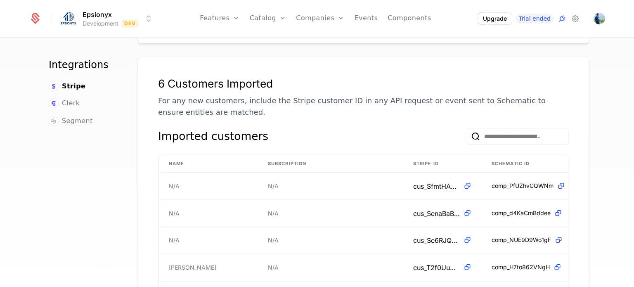
click at [94, 11] on html "Epsionyx Development Dev Features Features Flags Catalog Plans Add Ons Credits …" at bounding box center [317, 143] width 634 height 287
click at [67, 19] on html "Epsionyx Development Dev Features Features Flags Catalog Plans Add Ons Credits …" at bounding box center [317, 143] width 634 height 287
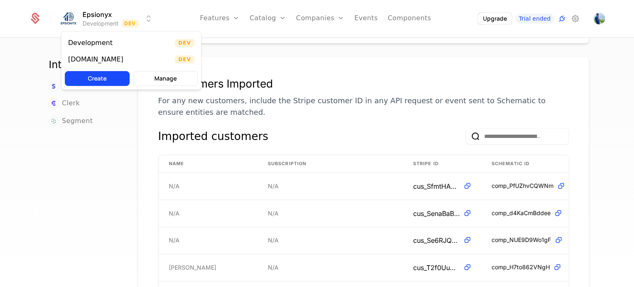
click at [37, 16] on html "Epsionyx Development Dev Features Features Flags Catalog Plans Add Ons Credits …" at bounding box center [317, 143] width 634 height 287
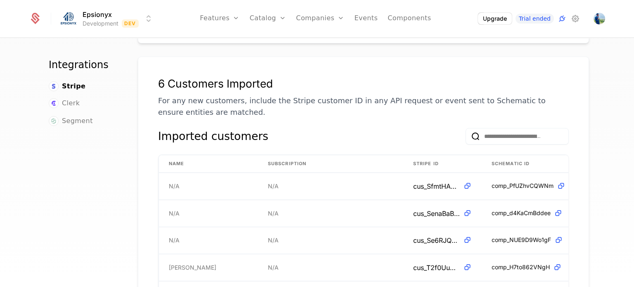
click at [37, 16] on icon at bounding box center [35, 19] width 12 height 12
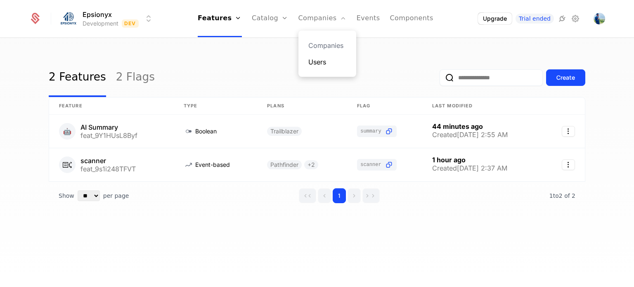
click at [319, 61] on link "Users" at bounding box center [327, 62] width 38 height 10
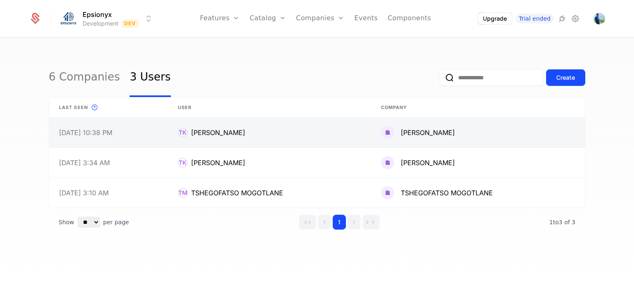
click at [334, 141] on link at bounding box center [269, 133] width 203 height 30
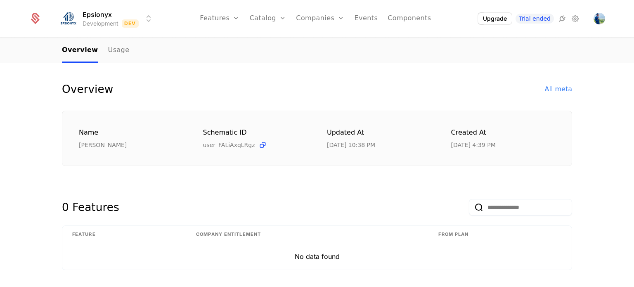
scroll to position [66, 0]
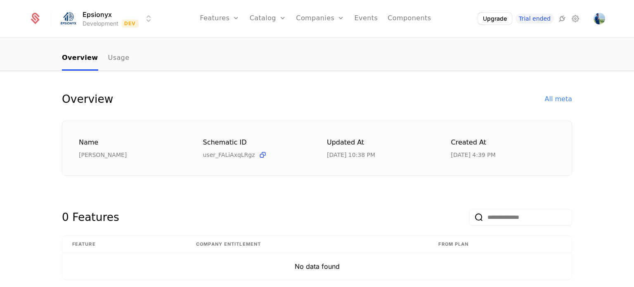
click at [43, 16] on div at bounding box center [40, 18] width 22 height 12
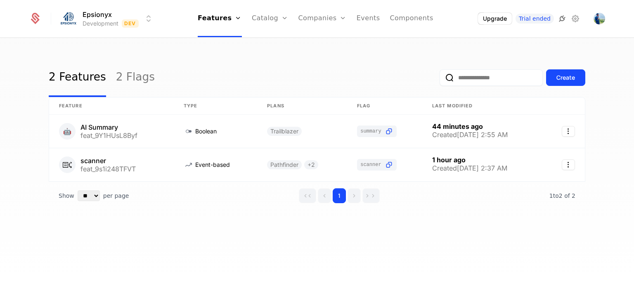
click at [563, 18] on icon at bounding box center [562, 19] width 10 height 10
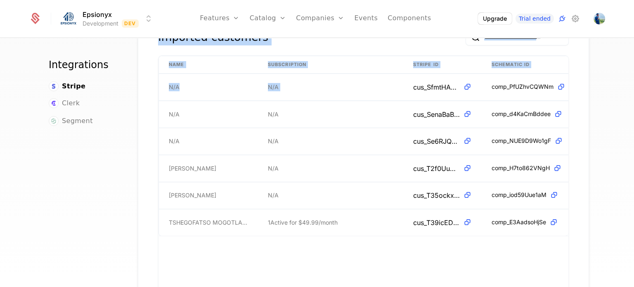
scroll to position [229, 0]
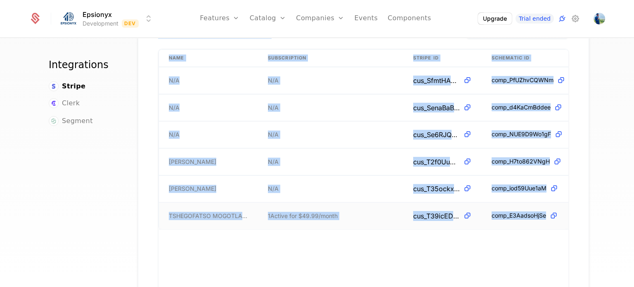
drag, startPoint x: 149, startPoint y: 69, endPoint x: 555, endPoint y: 202, distance: 427.1
click at [555, 202] on div "6 Customers Imported For any new customers, include the Stripe customer ID in a…" at bounding box center [363, 131] width 451 height 360
copy div "6 Customers Imported For any new customers, include the Stripe customer ID in a…"
